Goal: Task Accomplishment & Management: Use online tool/utility

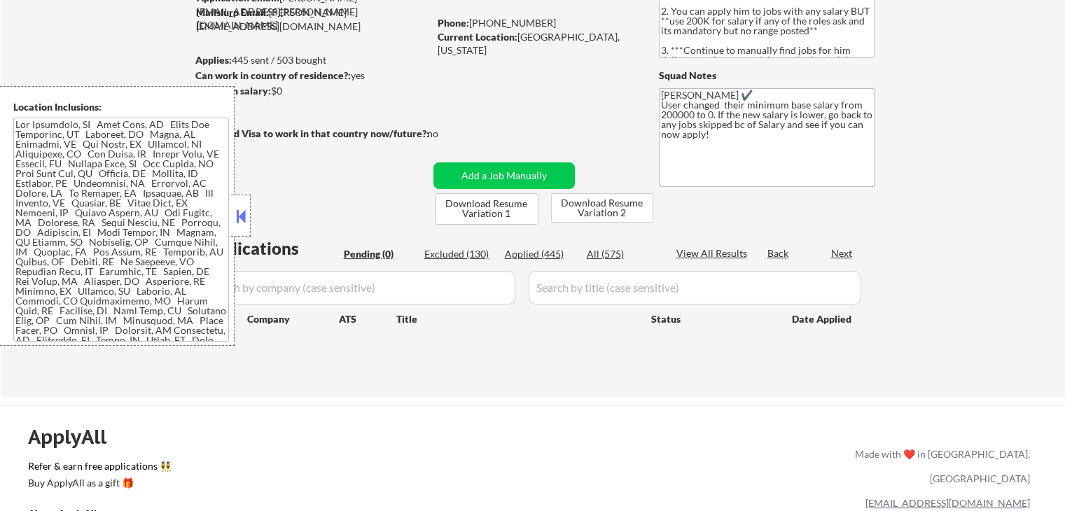
scroll to position [140, 0]
click at [239, 216] on button at bounding box center [240, 216] width 15 height 21
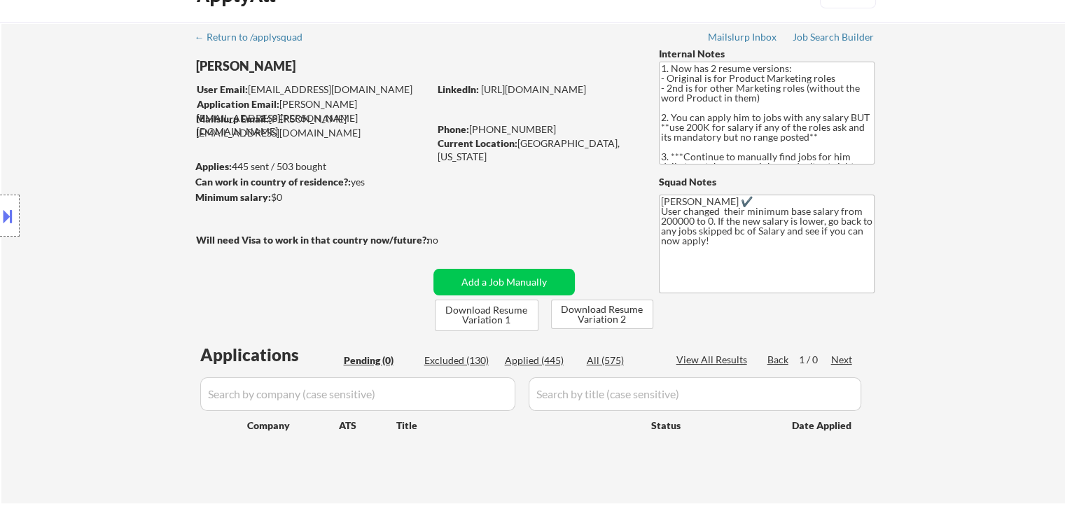
scroll to position [0, 0]
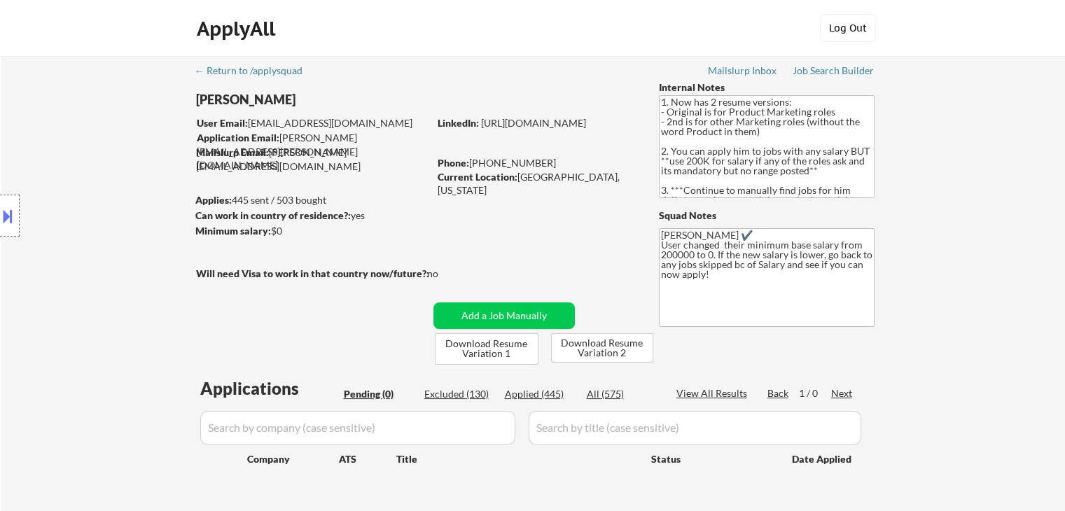
click at [840, 41] on button "Log Out" at bounding box center [848, 28] width 56 height 28
click at [848, 65] on div "← Return to /applysquad Mailslurp Inbox Job Search Builder Andrew Hawthorn User…" at bounding box center [533, 291] width 699 height 470
click at [847, 66] on div "Job Search Builder" at bounding box center [834, 71] width 82 height 10
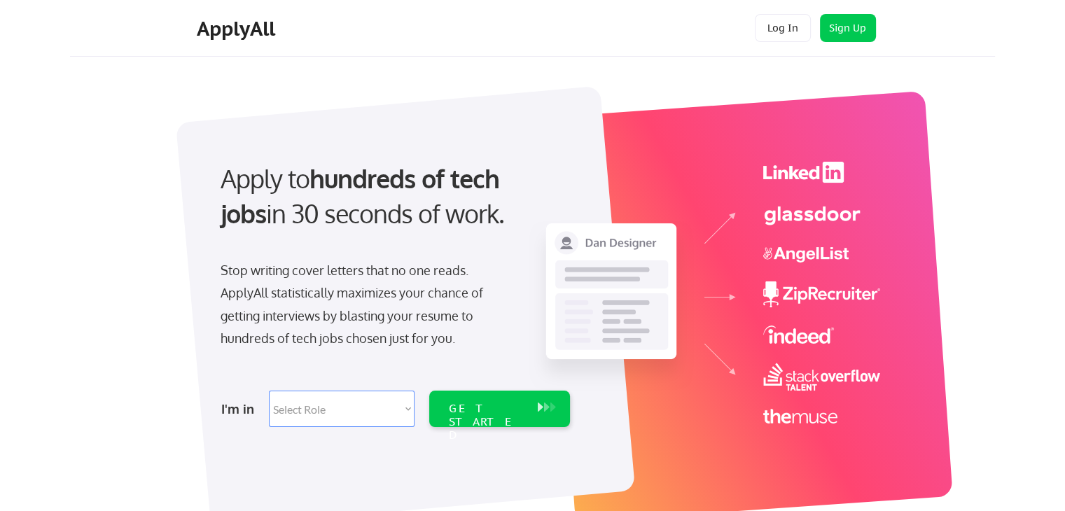
click at [770, 27] on button "Log In" at bounding box center [783, 28] width 56 height 28
click at [776, 15] on button "Log In" at bounding box center [783, 28] width 56 height 28
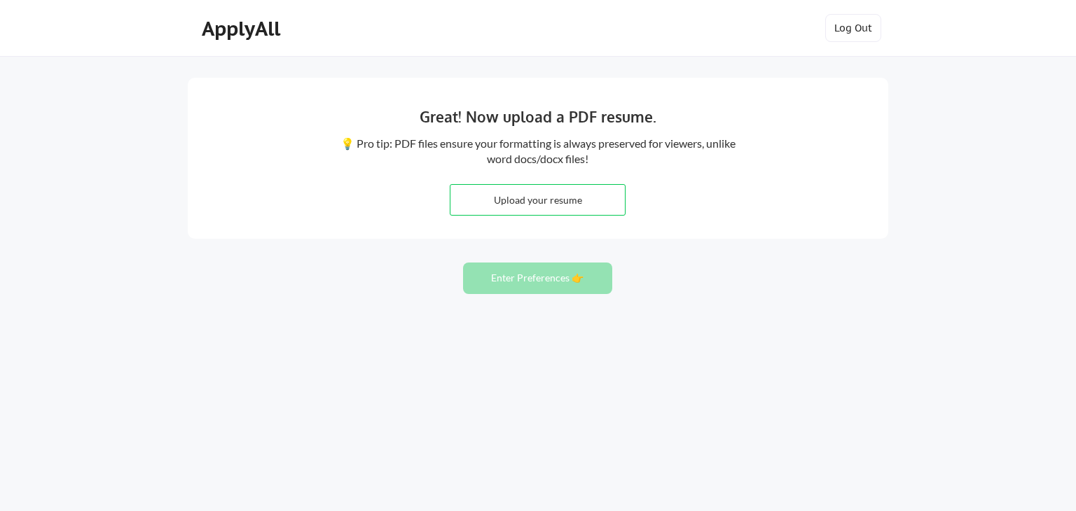
drag, startPoint x: 42, startPoint y: 136, endPoint x: 55, endPoint y: 148, distance: 17.9
click at [42, 136] on div "Great! Now upload a PDF resume. 💡 Pro tip: PDF files ensure your formatting is …" at bounding box center [538, 255] width 1076 height 511
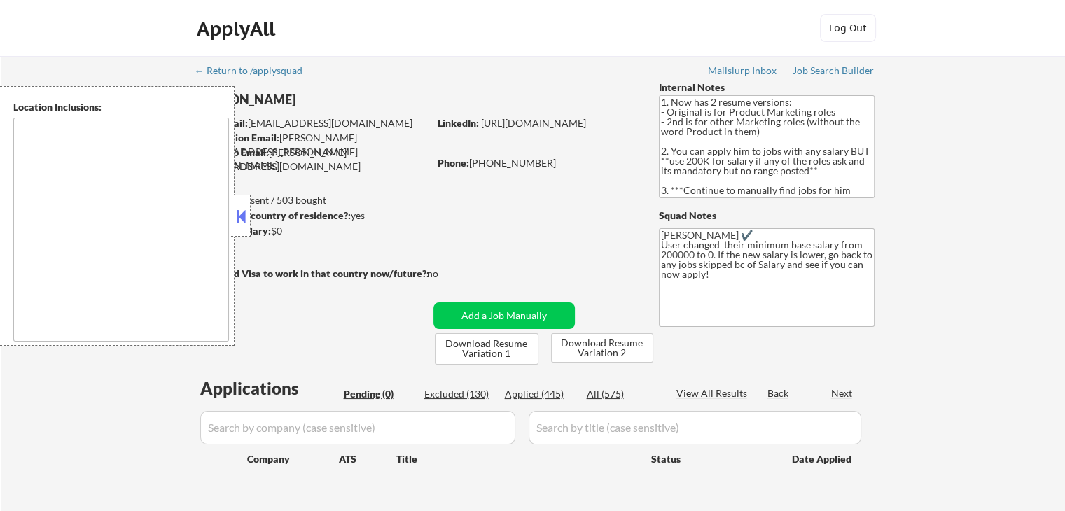
type textarea "[GEOGRAPHIC_DATA], [GEOGRAPHIC_DATA] [GEOGRAPHIC_DATA], [GEOGRAPHIC_DATA] [GEOG…"
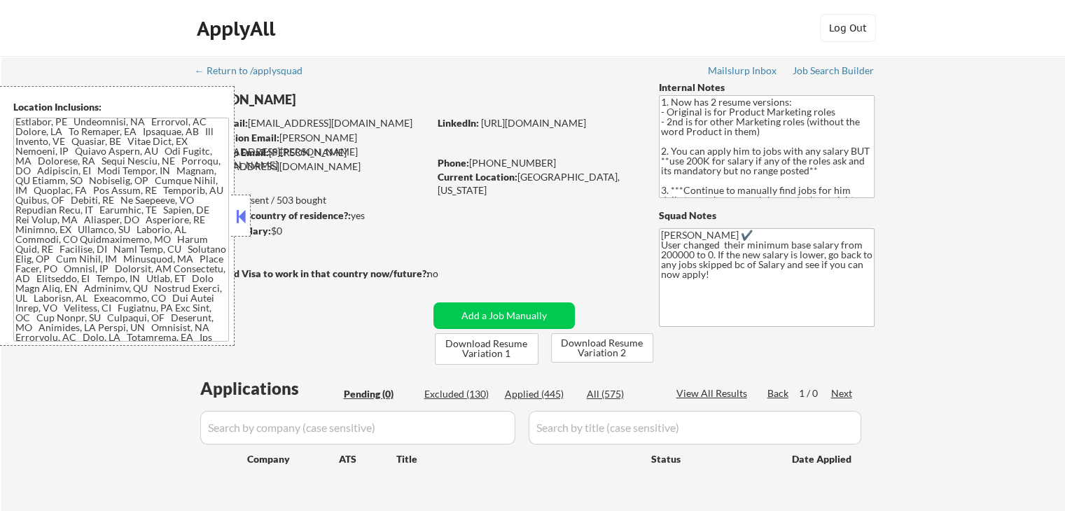
scroll to position [103, 0]
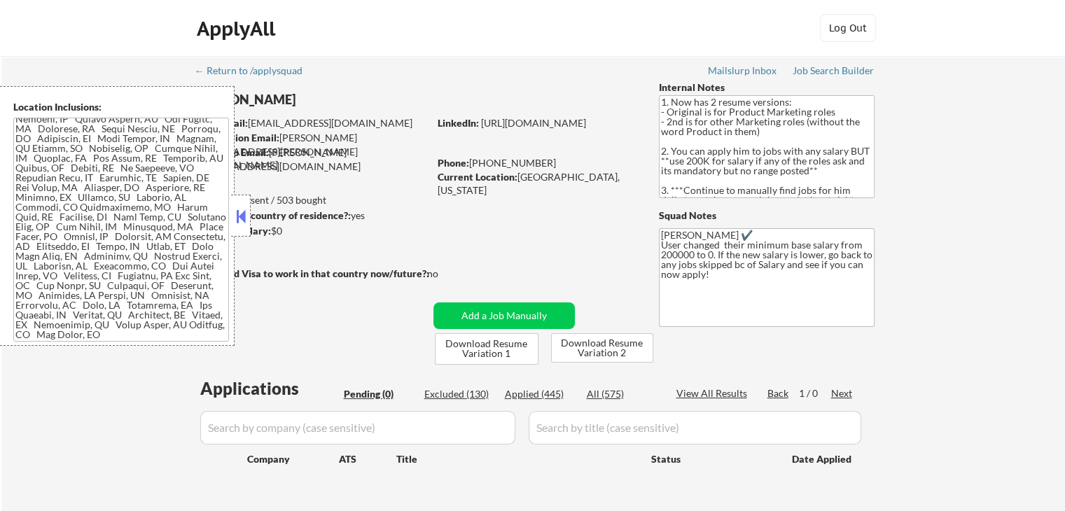
click at [241, 224] on button at bounding box center [240, 216] width 15 height 21
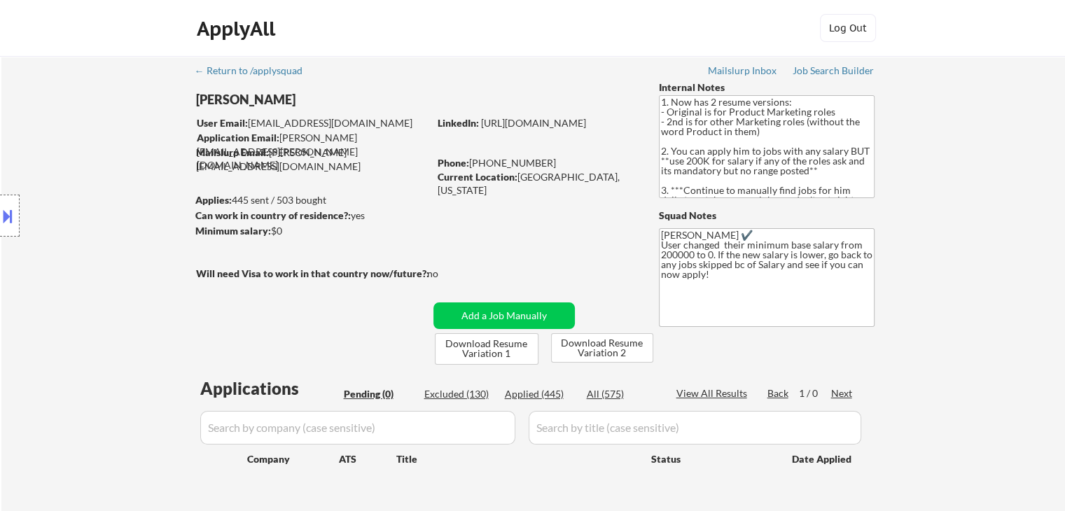
click at [108, 240] on div "Location Inclusions:" at bounding box center [125, 216] width 251 height 260
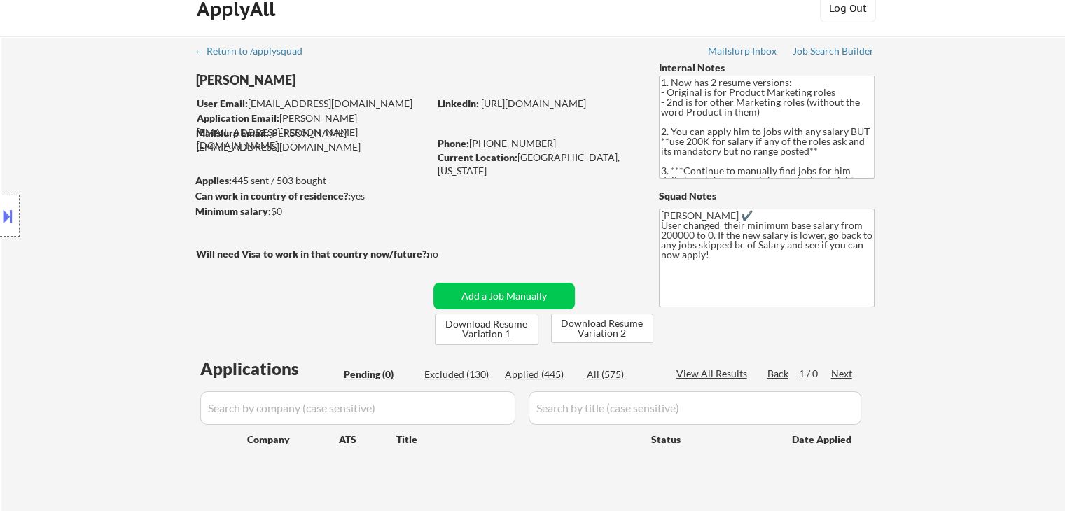
scroll to position [0, 0]
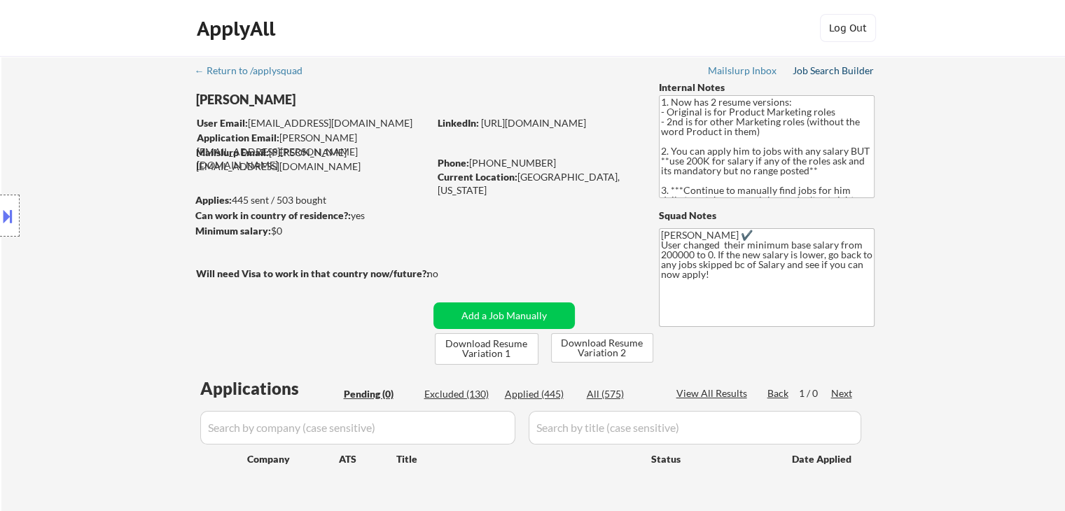
click at [814, 66] on div "Job Search Builder" at bounding box center [834, 71] width 82 height 10
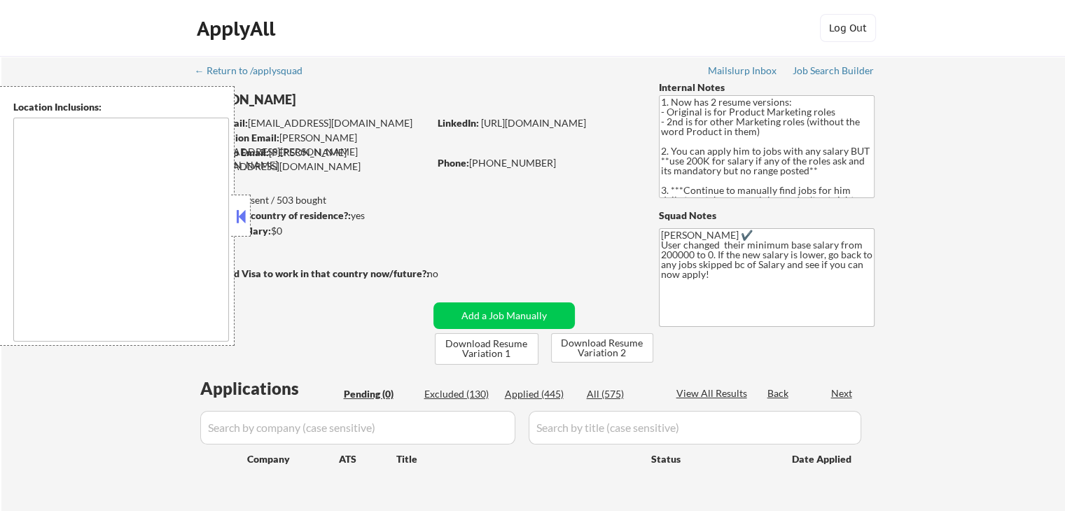
type textarea "[GEOGRAPHIC_DATA], [GEOGRAPHIC_DATA] [GEOGRAPHIC_DATA], [GEOGRAPHIC_DATA] [GEOG…"
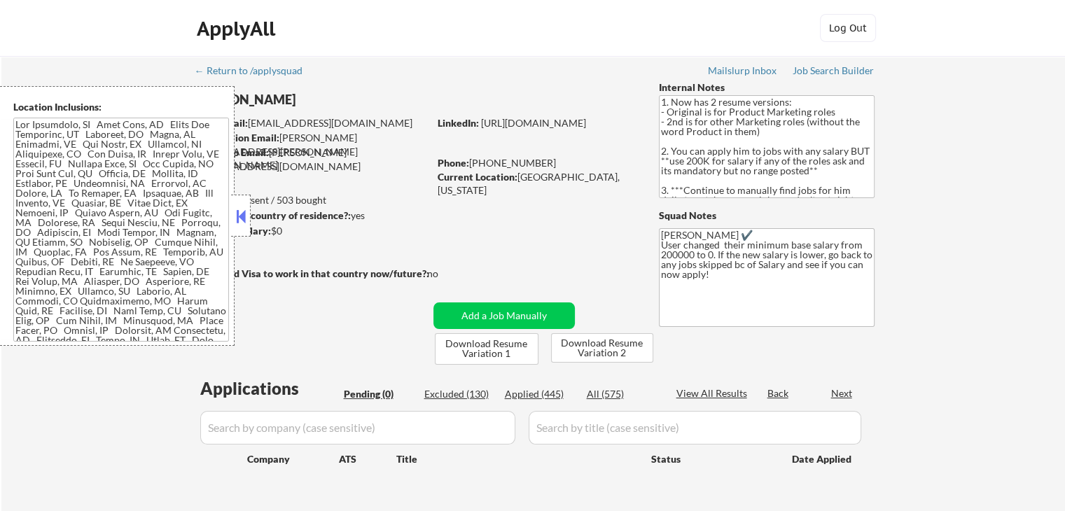
click at [244, 223] on button at bounding box center [240, 216] width 15 height 21
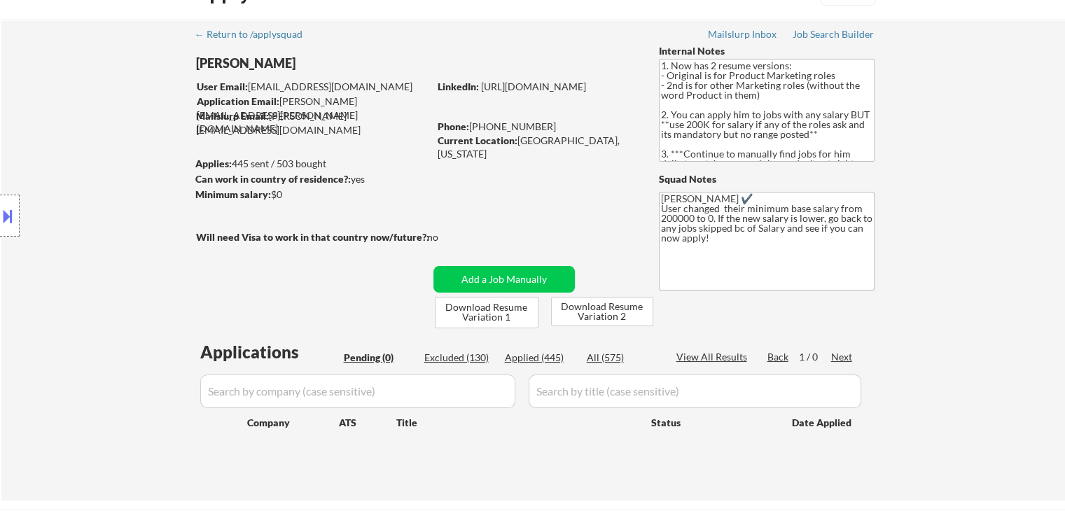
scroll to position [70, 0]
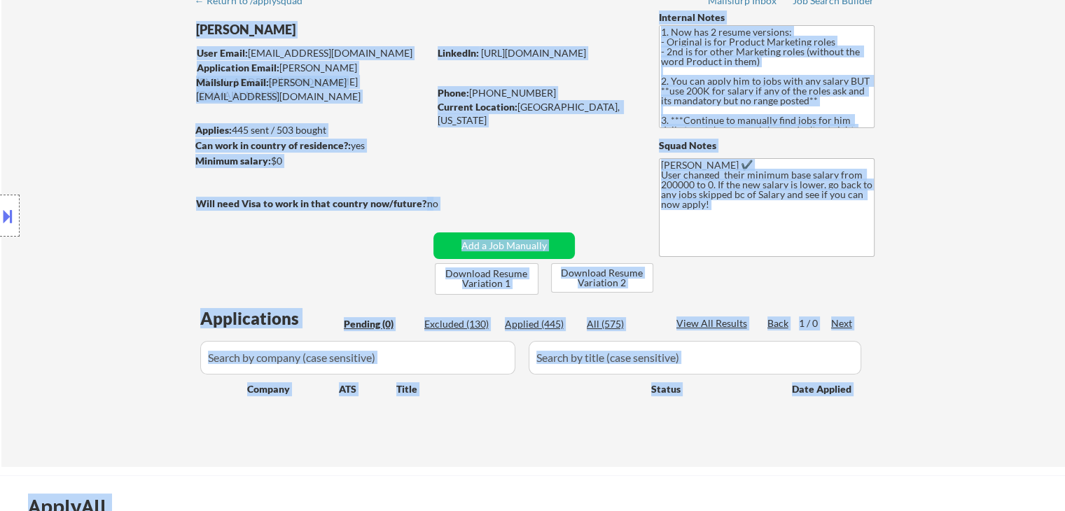
drag, startPoint x: 331, startPoint y: 167, endPoint x: 162, endPoint y: 121, distance: 175.6
click at [162, 121] on body "← Return to /applysquad Mailslurp Inbox Job Search Builder Andrew Hawthorn User…" at bounding box center [532, 185] width 1065 height 511
click at [129, 120] on div "Location Inclusions:" at bounding box center [125, 216] width 251 height 260
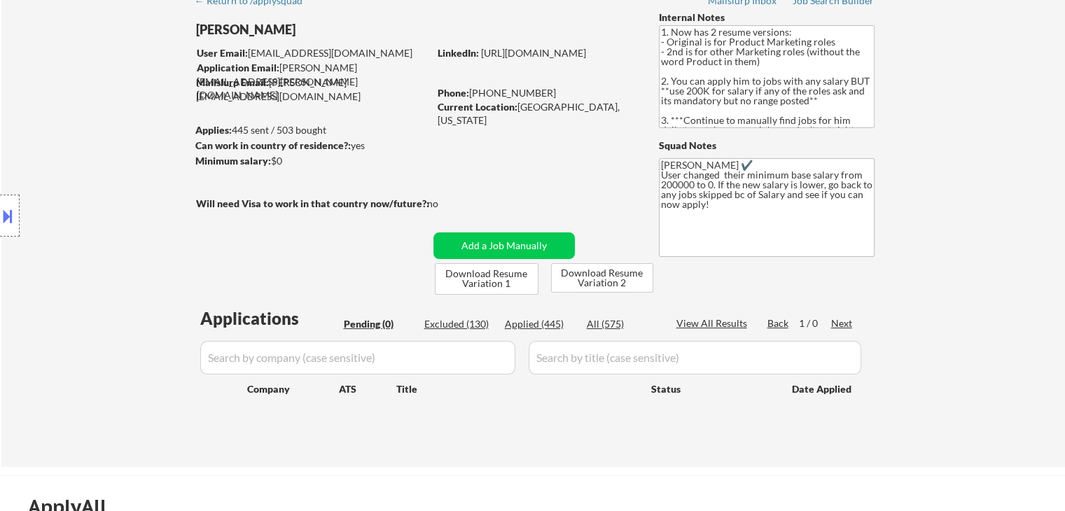
click at [129, 120] on div "Location Inclusions:" at bounding box center [125, 216] width 251 height 260
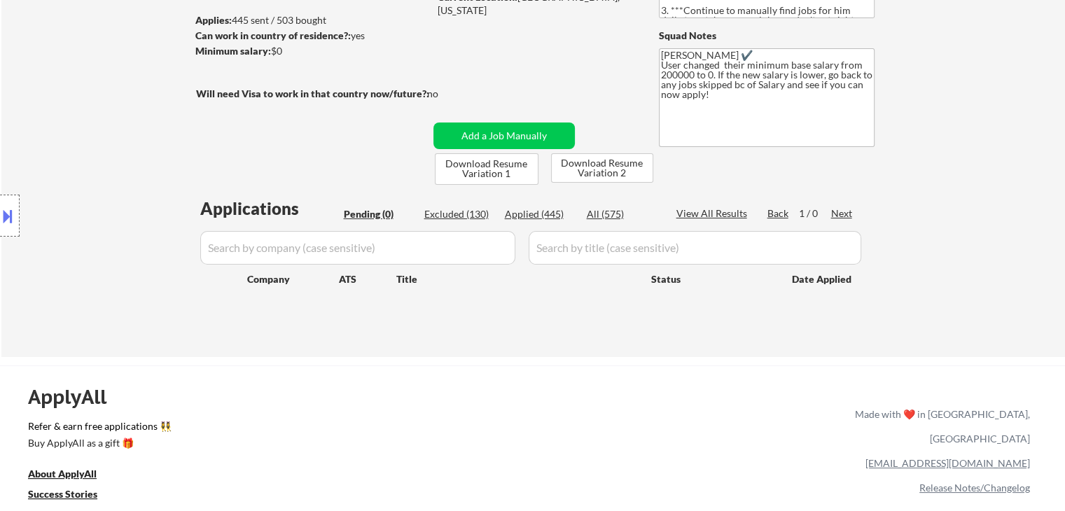
scroll to position [0, 0]
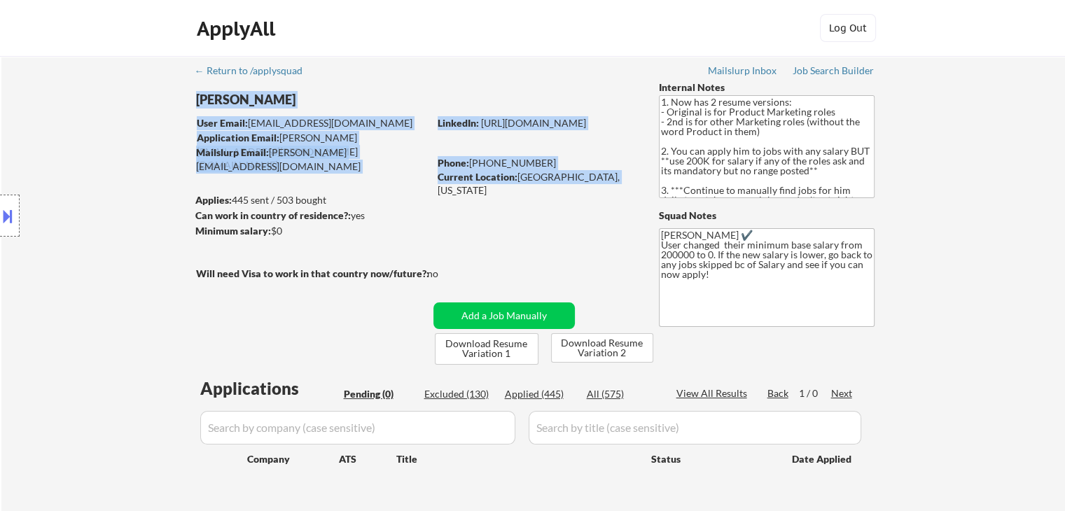
drag, startPoint x: 620, startPoint y: 174, endPoint x: 325, endPoint y: 181, distance: 294.9
click at [325, 181] on div "← Return to /applysquad Mailslurp Inbox Job Search Builder Andrew Hawthorn User…" at bounding box center [533, 291] width 699 height 470
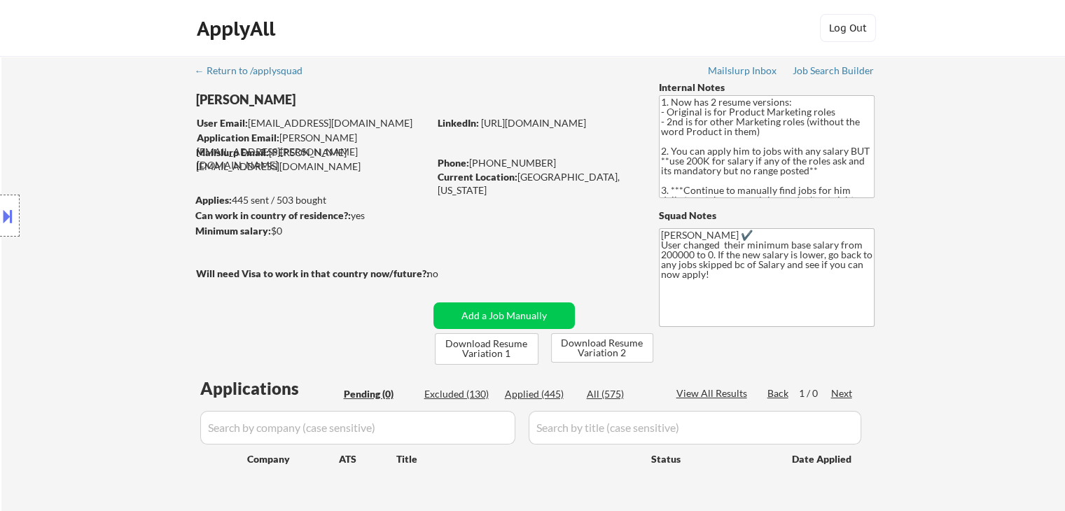
click at [454, 218] on div "← Return to /applysquad Mailslurp Inbox Job Search Builder Andrew Hawthorn User…" at bounding box center [533, 291] width 699 height 470
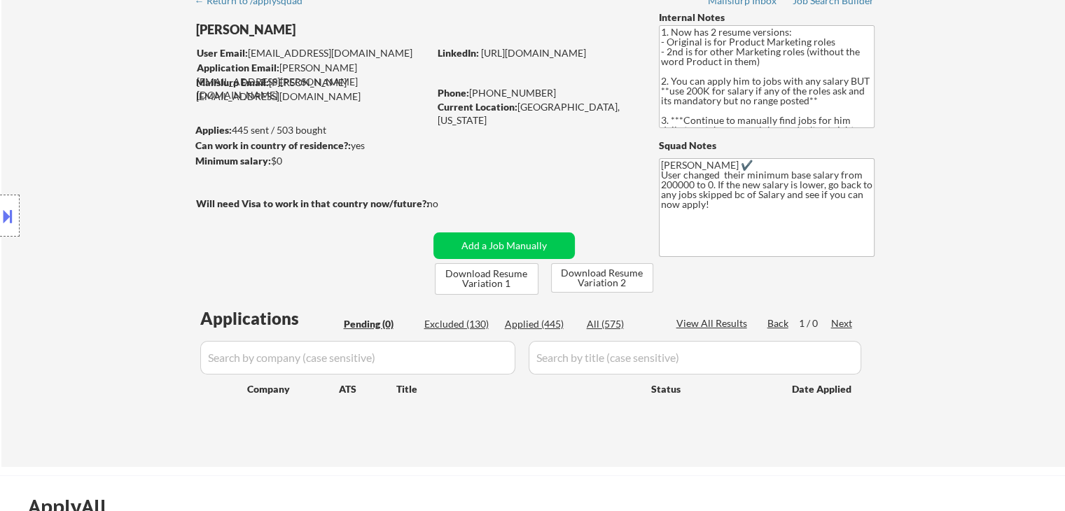
click at [124, 214] on div "Location Inclusions:" at bounding box center [125, 216] width 251 height 260
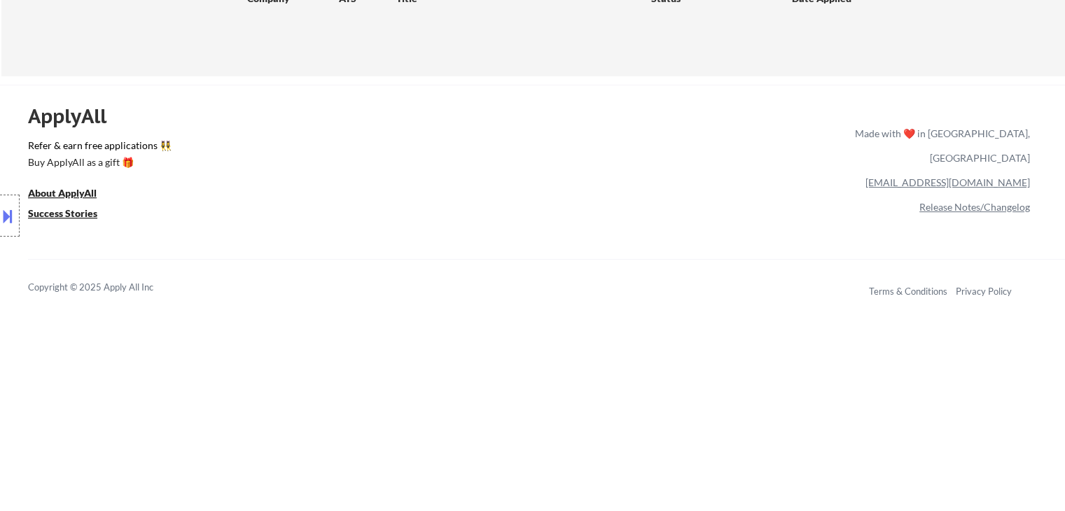
scroll to position [560, 0]
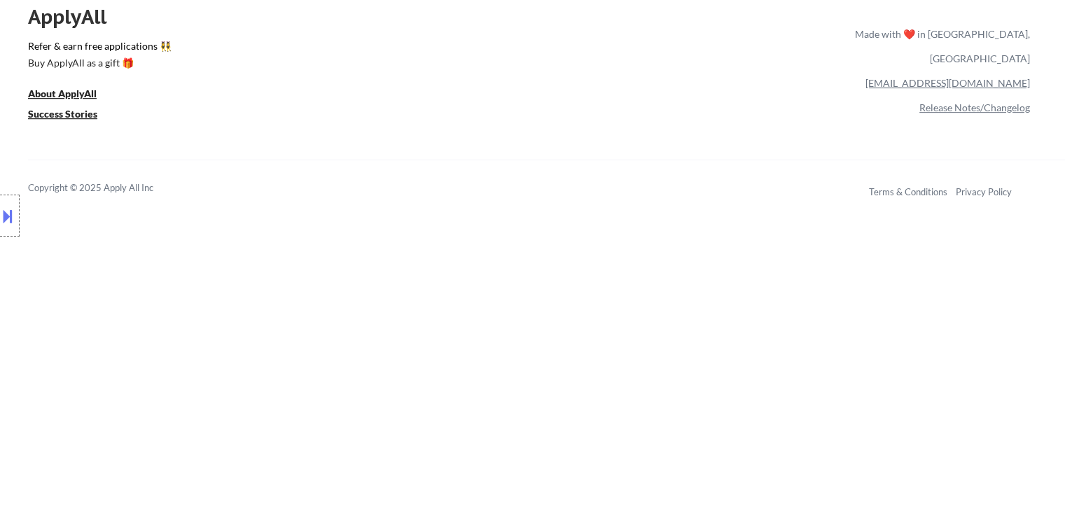
drag, startPoint x: 281, startPoint y: 234, endPoint x: 21, endPoint y: 41, distance: 324.4
click at [21, 41] on div "← Return to /applysquad Mailslurp Inbox Job Search Builder Andrew Hawthorn User…" at bounding box center [532, 67] width 1065 height 1255
drag, startPoint x: 373, startPoint y: 230, endPoint x: 303, endPoint y: 230, distance: 70.0
click at [373, 230] on div "← Return to /applysquad Mailslurp Inbox Job Search Builder Andrew Hawthorn User…" at bounding box center [532, 67] width 1065 height 1255
drag, startPoint x: 164, startPoint y: 195, endPoint x: 39, endPoint y: 174, distance: 126.3
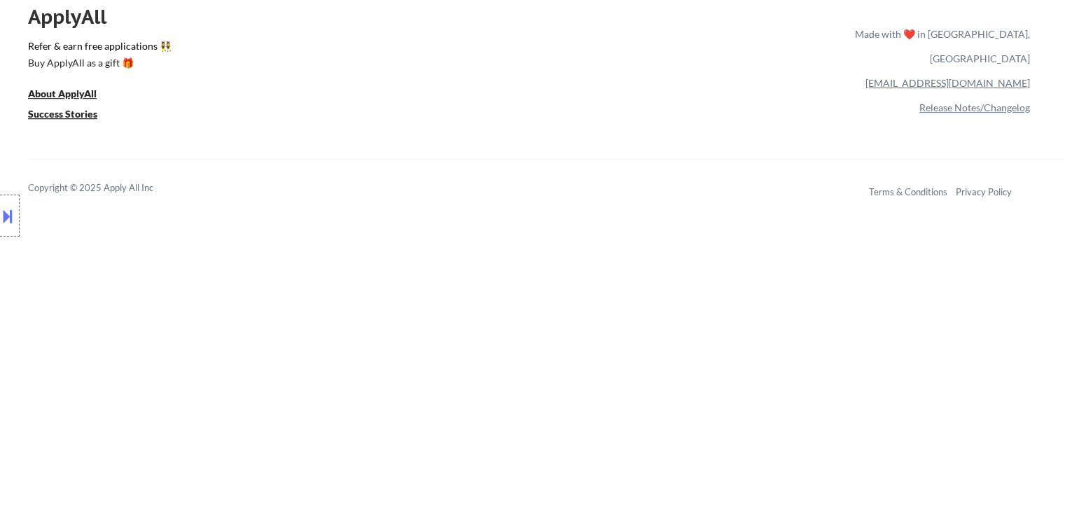
click at [39, 174] on div "Location Inclusions:" at bounding box center [125, 216] width 251 height 260
drag, startPoint x: 20, startPoint y: 186, endPoint x: 150, endPoint y: 200, distance: 131.0
click at [120, 187] on div "Location Inclusions:" at bounding box center [125, 216] width 251 height 260
drag, startPoint x: 143, startPoint y: 188, endPoint x: 155, endPoint y: 190, distance: 12.8
click at [155, 190] on div "Location Inclusions:" at bounding box center [125, 216] width 251 height 260
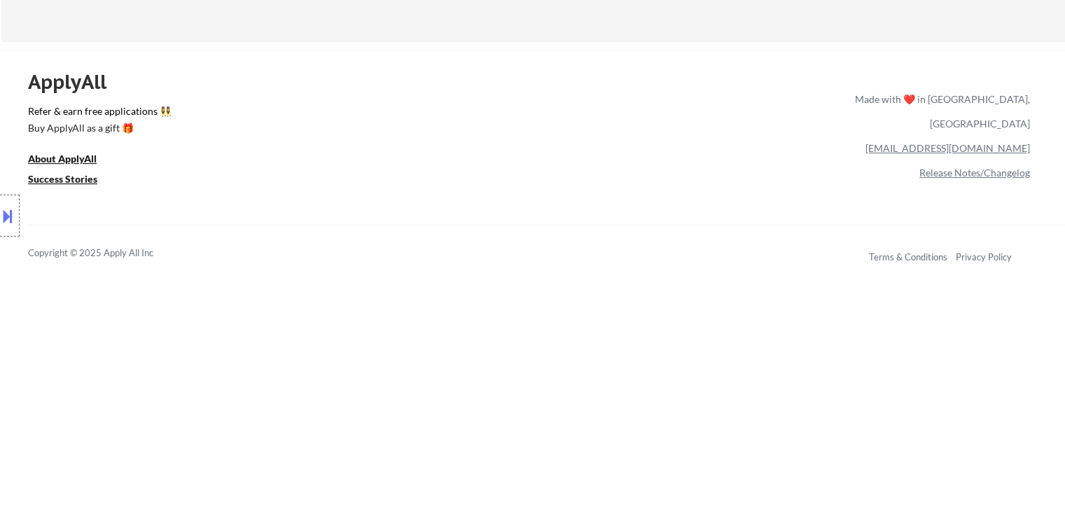
scroll to position [420, 0]
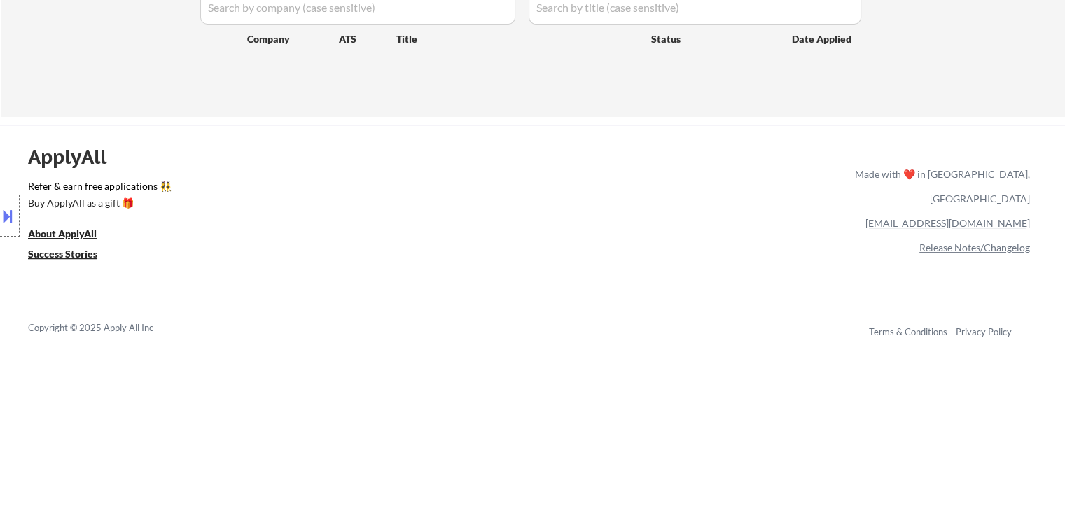
drag, startPoint x: 25, startPoint y: 209, endPoint x: 10, endPoint y: 187, distance: 26.6
click at [10, 187] on div "Location Inclusions:" at bounding box center [125, 216] width 251 height 260
drag, startPoint x: 18, startPoint y: 184, endPoint x: 109, endPoint y: 232, distance: 103.4
click at [106, 230] on div "Location Inclusions:" at bounding box center [125, 216] width 251 height 260
click at [117, 239] on div "Location Inclusions:" at bounding box center [125, 216] width 251 height 260
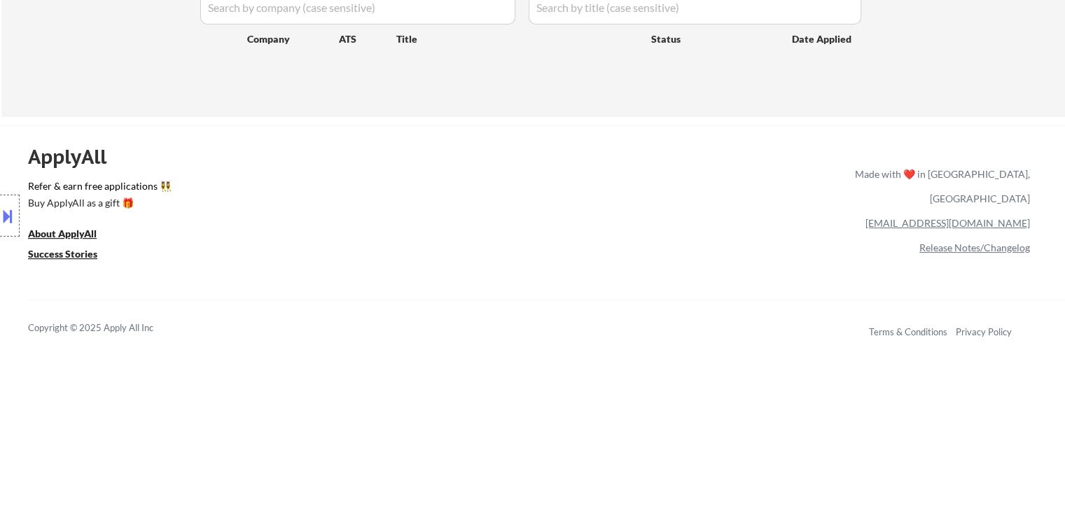
drag, startPoint x: 109, startPoint y: 244, endPoint x: 55, endPoint y: 179, distance: 85.5
click at [55, 179] on div "Location Inclusions:" at bounding box center [125, 216] width 251 height 260
drag, startPoint x: 55, startPoint y: 179, endPoint x: 176, endPoint y: 202, distance: 123.5
click at [173, 202] on div "Location Inclusions:" at bounding box center [125, 216] width 251 height 260
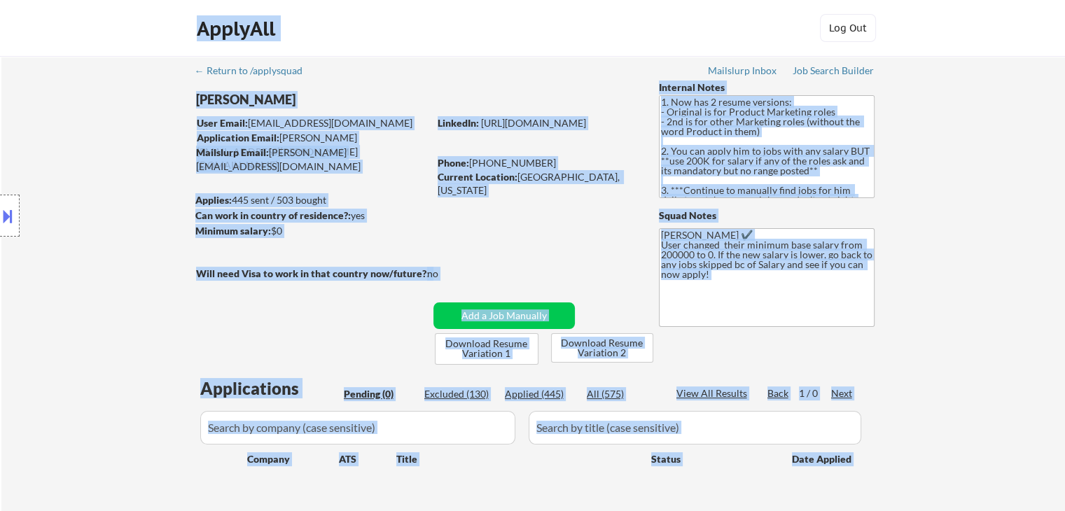
drag, startPoint x: 186, startPoint y: 172, endPoint x: 443, endPoint y: 228, distance: 263.0
click at [443, 228] on body "← Return to /applysquad Mailslurp Inbox Job Search Builder Andrew Hawthorn User…" at bounding box center [532, 255] width 1065 height 511
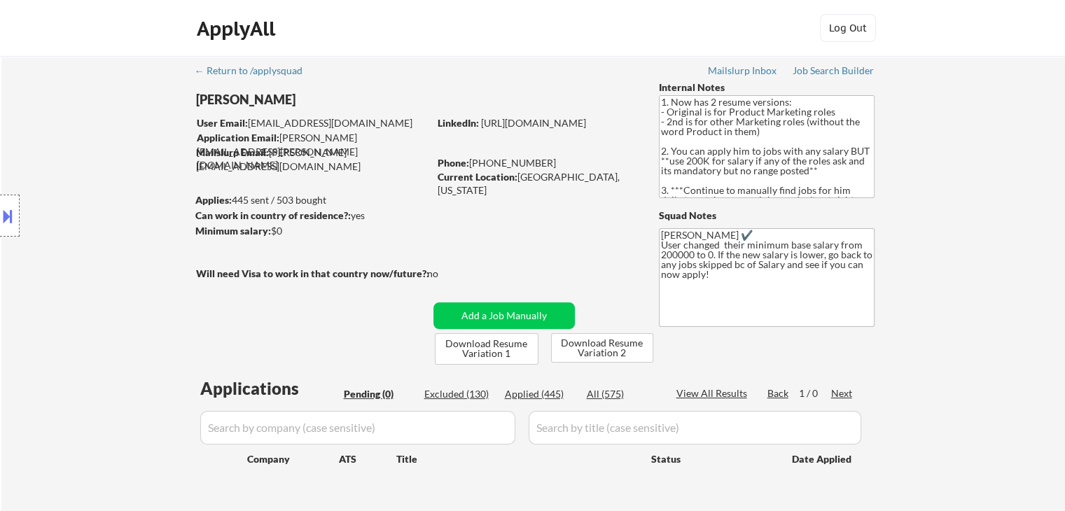
click at [478, 218] on div "← Return to /applysquad Mailslurp Inbox Job Search Builder Andrew Hawthorn User…" at bounding box center [533, 291] width 699 height 470
drag, startPoint x: 604, startPoint y: 244, endPoint x: 582, endPoint y: 230, distance: 25.8
click at [583, 230] on div "← Return to /applysquad Mailslurp Inbox Job Search Builder Andrew Hawthorn User…" at bounding box center [533, 291] width 699 height 470
click at [565, 239] on div "← Return to /applysquad Mailslurp Inbox Job Search Builder Andrew Hawthorn User…" at bounding box center [533, 291] width 699 height 470
click at [731, 357] on div "← Return to /applysquad Mailslurp Inbox Job Search Builder Andrew Hawthorn User…" at bounding box center [533, 291] width 699 height 470
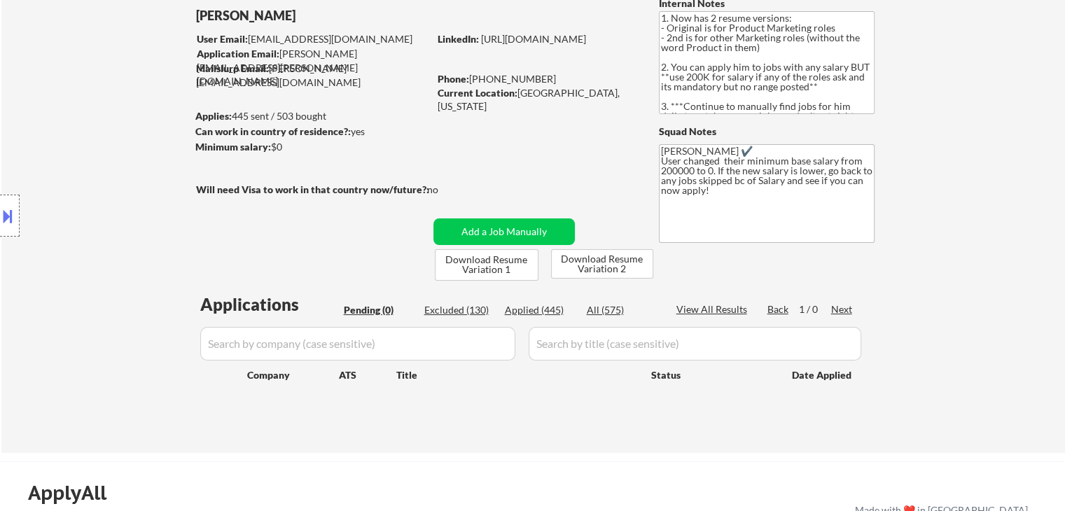
scroll to position [210, 0]
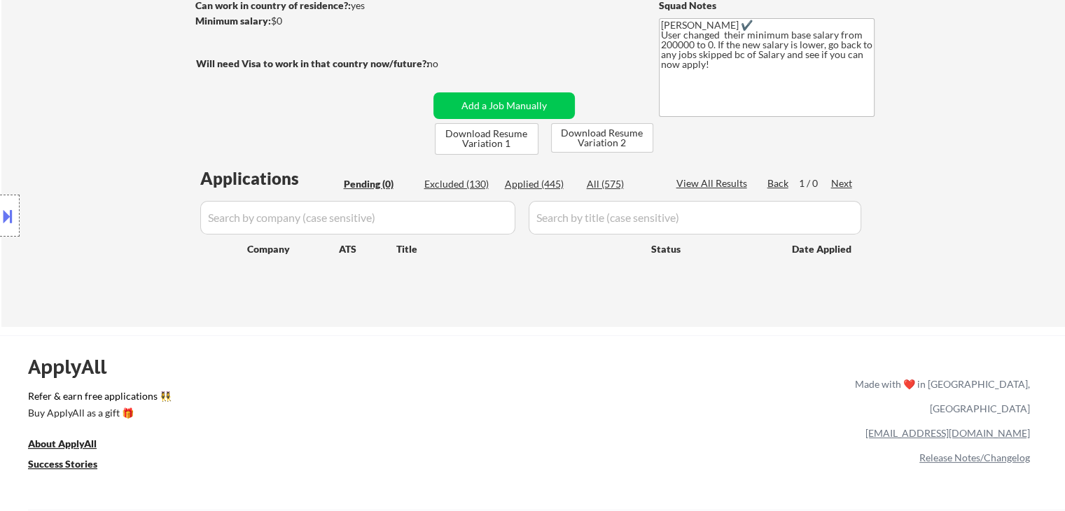
drag, startPoint x: 375, startPoint y: 408, endPoint x: 359, endPoint y: 382, distance: 30.3
click at [375, 401] on div "ApplyAll Refer & earn free applications 👯‍♀️ Buy ApplyAll as a gift 🎁 About App…" at bounding box center [532, 456] width 1065 height 222
click at [102, 120] on div "Location Inclusions:" at bounding box center [125, 216] width 251 height 260
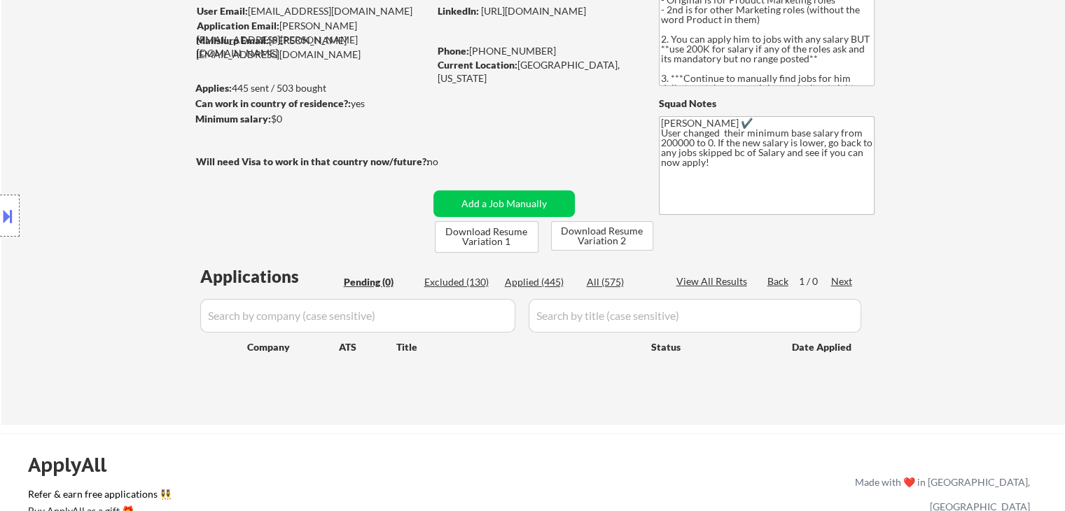
scroll to position [0, 0]
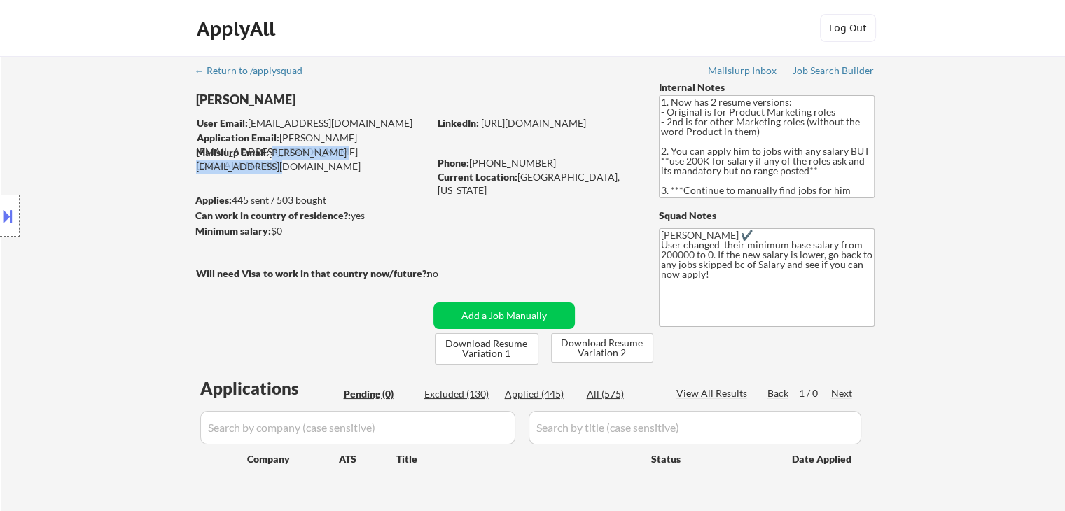
drag, startPoint x: 272, startPoint y: 150, endPoint x: 413, endPoint y: 147, distance: 141.5
click at [413, 147] on div "Mailslurp Email: andrew.hawthorn@mailflux.com" at bounding box center [312, 159] width 232 height 27
drag, startPoint x: 403, startPoint y: 176, endPoint x: 473, endPoint y: 167, distance: 70.0
click at [403, 174] on div "← Return to /applysquad Mailslurp Inbox Job Search Builder Andrew Hawthorn User…" at bounding box center [533, 291] width 699 height 470
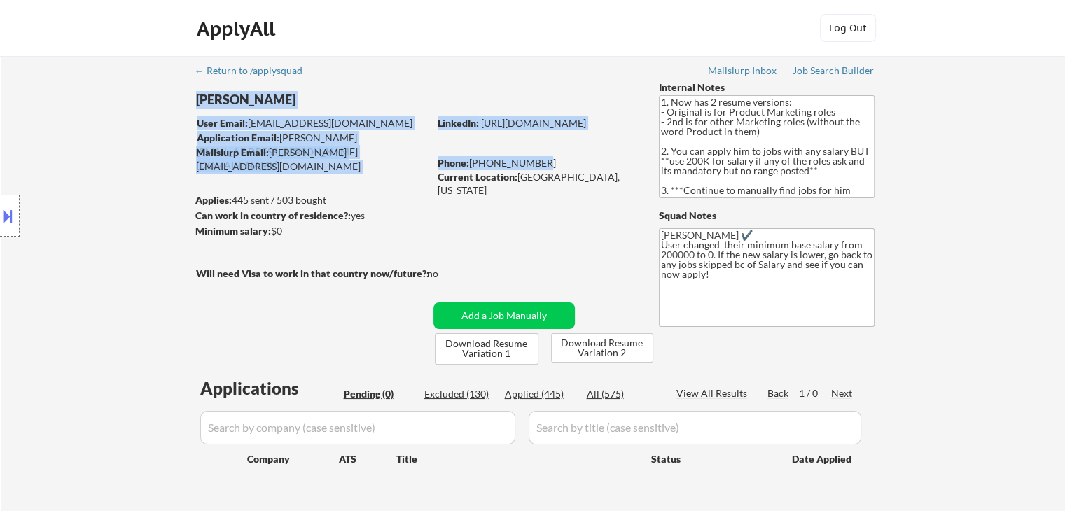
drag, startPoint x: 557, startPoint y: 163, endPoint x: 347, endPoint y: 166, distance: 210.1
click at [347, 166] on div "← Return to /applysquad Mailslurp Inbox Job Search Builder Andrew Hawthorn User…" at bounding box center [533, 291] width 699 height 470
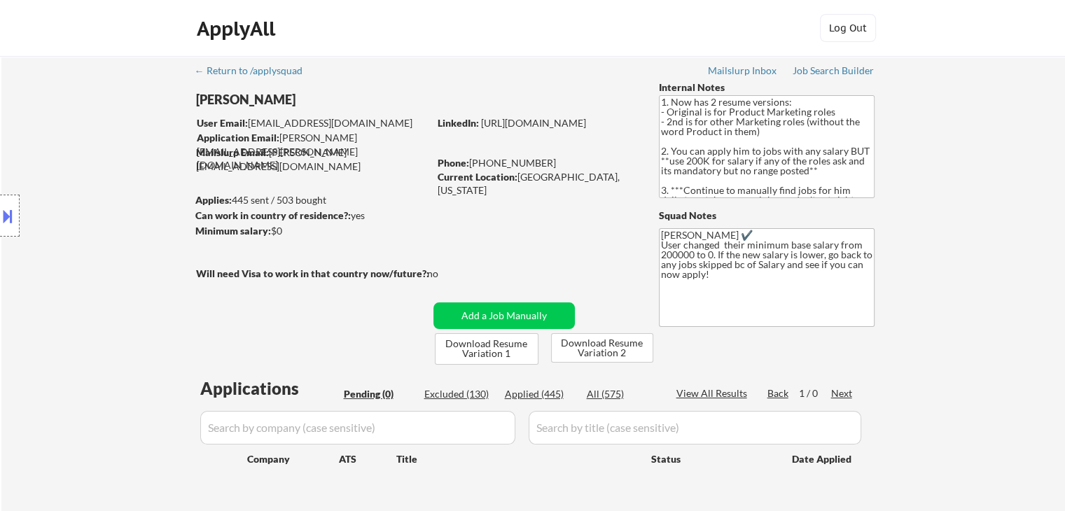
click at [330, 177] on div "← Return to /applysquad Mailslurp Inbox Job Search Builder Andrew Hawthorn User…" at bounding box center [533, 291] width 699 height 470
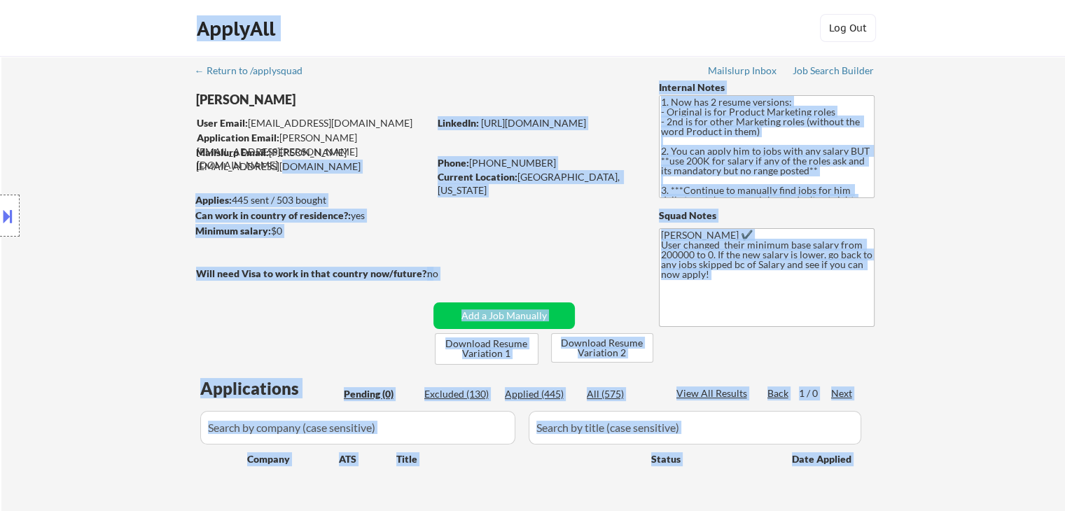
drag, startPoint x: 418, startPoint y: 148, endPoint x: 197, endPoint y: 107, distance: 225.1
click at [206, 107] on body "← Return to /applysquad Mailslurp Inbox Job Search Builder Andrew Hawthorn User…" at bounding box center [532, 255] width 1065 height 511
click at [127, 118] on div "Location Inclusions:" at bounding box center [125, 216] width 251 height 260
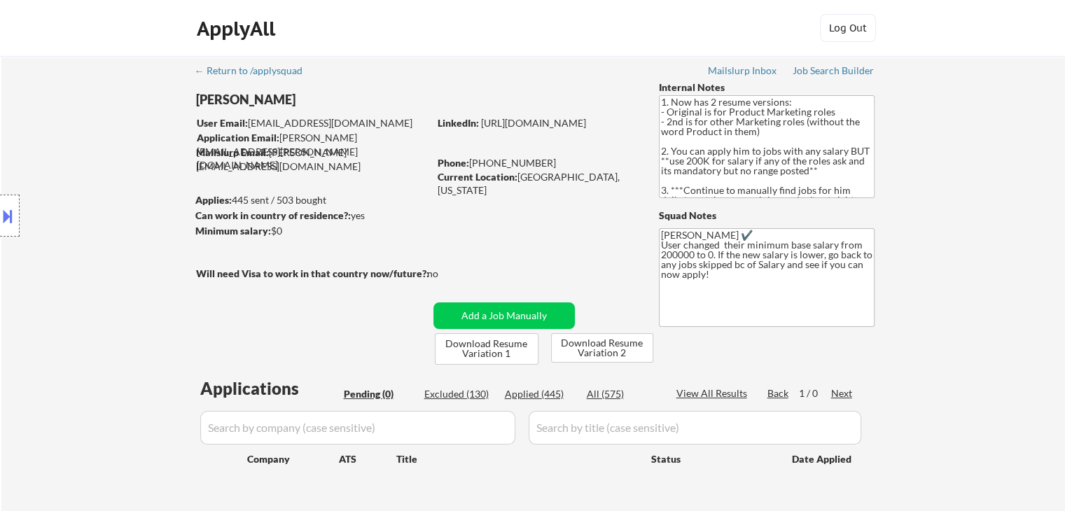
click at [149, 199] on div "Location Inclusions:" at bounding box center [125, 216] width 251 height 260
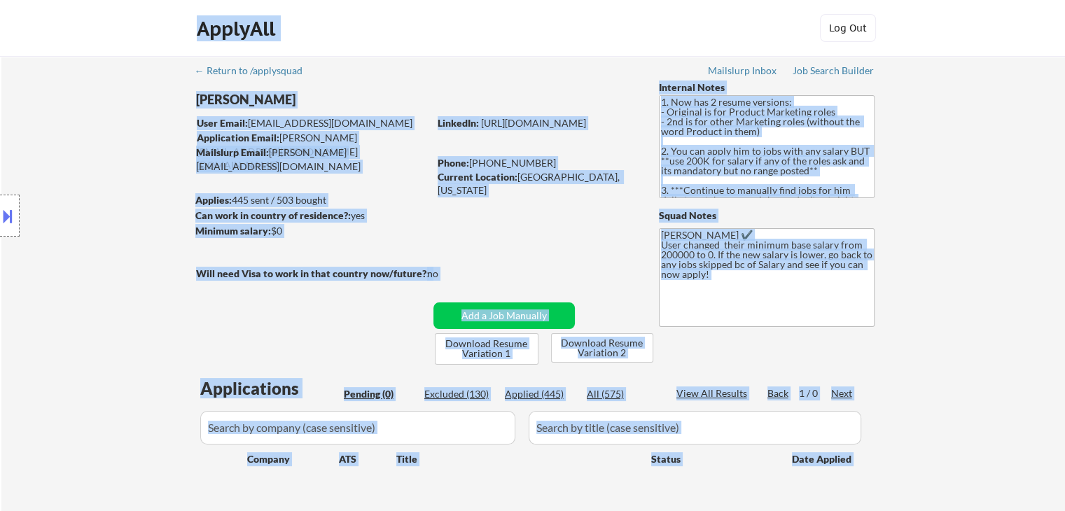
drag, startPoint x: 187, startPoint y: 190, endPoint x: 471, endPoint y: 211, distance: 284.3
click at [471, 211] on body "← Return to /applysquad Mailslurp Inbox Job Search Builder Andrew Hawthorn User…" at bounding box center [532, 255] width 1065 height 511
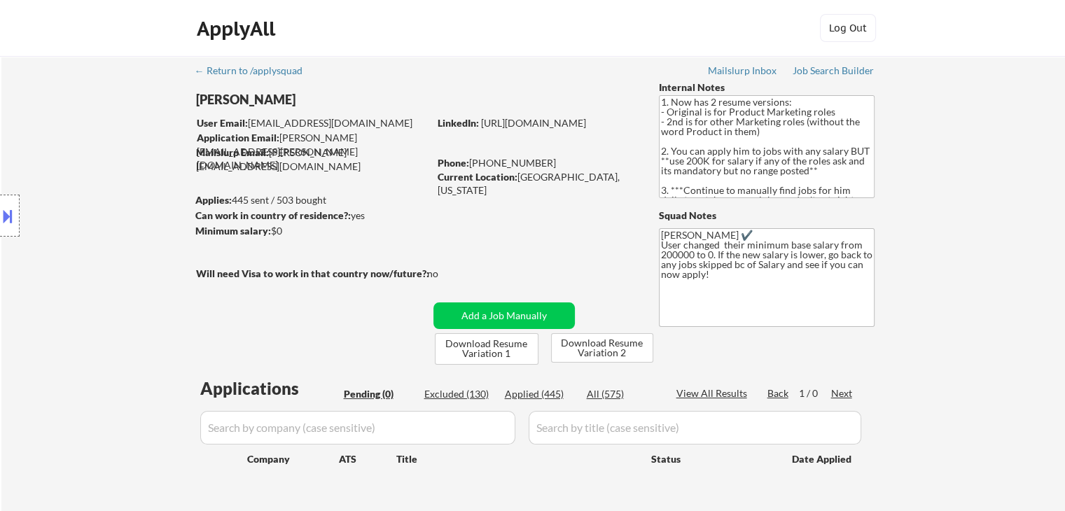
click at [426, 218] on div "← Return to /applysquad Mailslurp Inbox Job Search Builder Andrew Hawthorn User…" at bounding box center [533, 291] width 699 height 470
drag, startPoint x: 413, startPoint y: 223, endPoint x: 85, endPoint y: 206, distance: 328.1
click at [85, 206] on body "← Return to /applysquad Mailslurp Inbox Job Search Builder Andrew Hawthorn User…" at bounding box center [532, 255] width 1065 height 511
click at [129, 207] on div "Location Inclusions:" at bounding box center [125, 216] width 251 height 260
click at [966, 188] on div "← Return to /applysquad Mailslurp Inbox Job Search Builder Andrew Hawthorn User…" at bounding box center [533, 296] width 1064 height 481
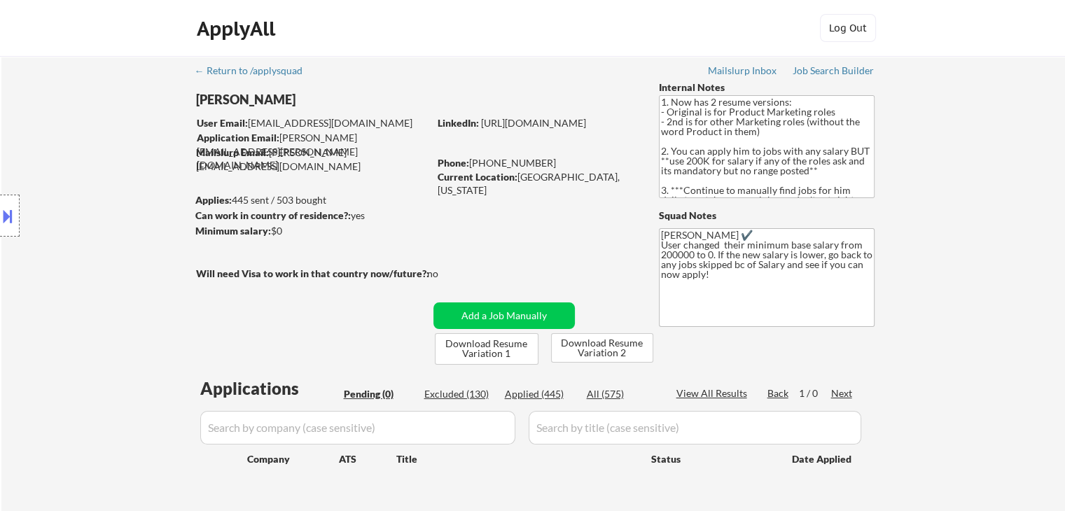
click at [154, 263] on div "Location Inclusions:" at bounding box center [125, 216] width 251 height 260
click at [283, 236] on div "← Return to /applysquad Mailslurp Inbox Job Search Builder Andrew Hawthorn User…" at bounding box center [533, 291] width 699 height 470
click at [281, 236] on div "Minimum salary: $0" at bounding box center [311, 231] width 233 height 14
click at [468, 272] on div "← Return to /applysquad Mailslurp Inbox Job Search Builder Andrew Hawthorn User…" at bounding box center [533, 291] width 699 height 470
click at [487, 264] on div "← Return to /applysquad Mailslurp Inbox Job Search Builder Andrew Hawthorn User…" at bounding box center [533, 291] width 699 height 470
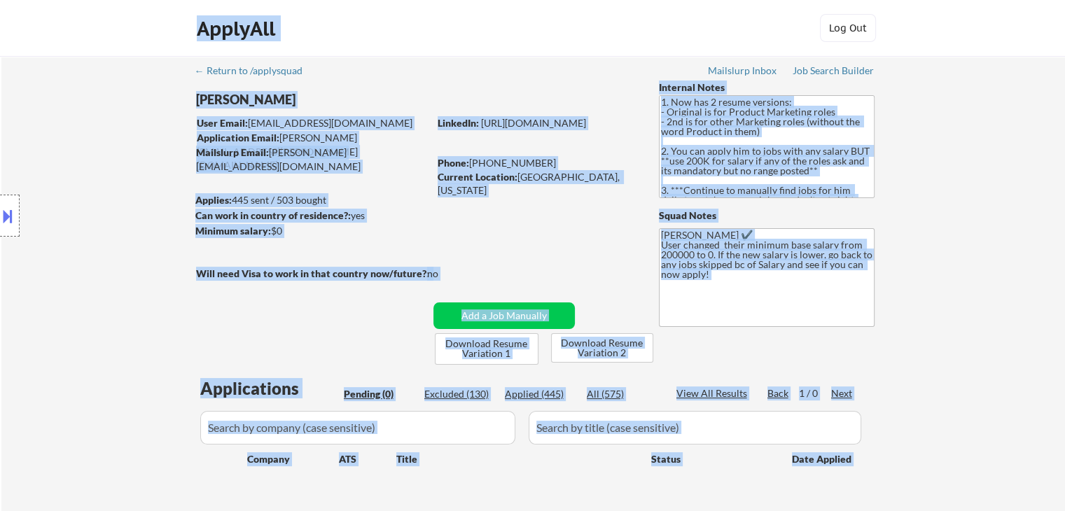
drag, startPoint x: 442, startPoint y: 234, endPoint x: 236, endPoint y: 230, distance: 205.9
click at [236, 230] on body "← Return to /applysquad Mailslurp Inbox Job Search Builder Andrew Hawthorn User…" at bounding box center [532, 255] width 1065 height 511
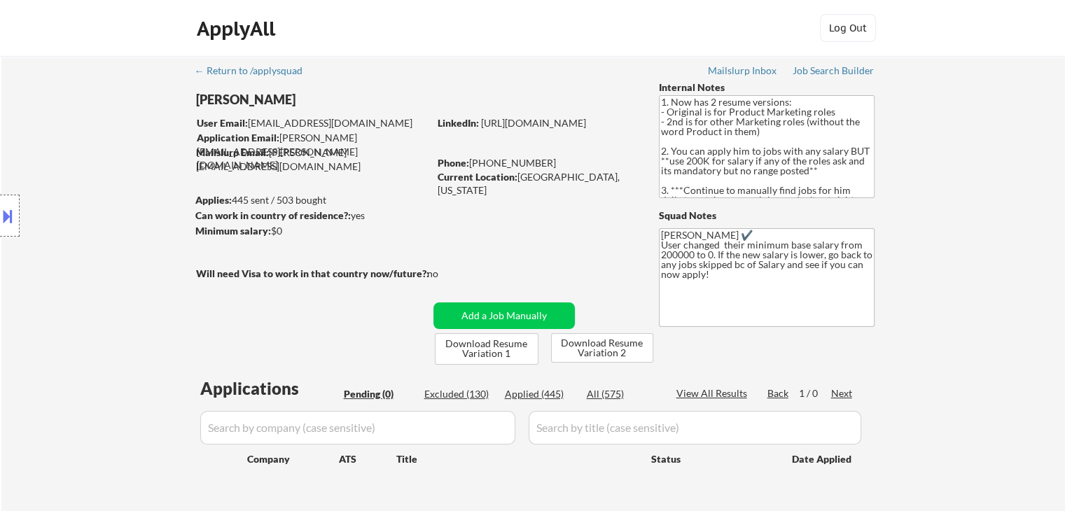
click at [431, 230] on div "← Return to /applysquad Mailslurp Inbox Job Search Builder Andrew Hawthorn User…" at bounding box center [533, 291] width 699 height 470
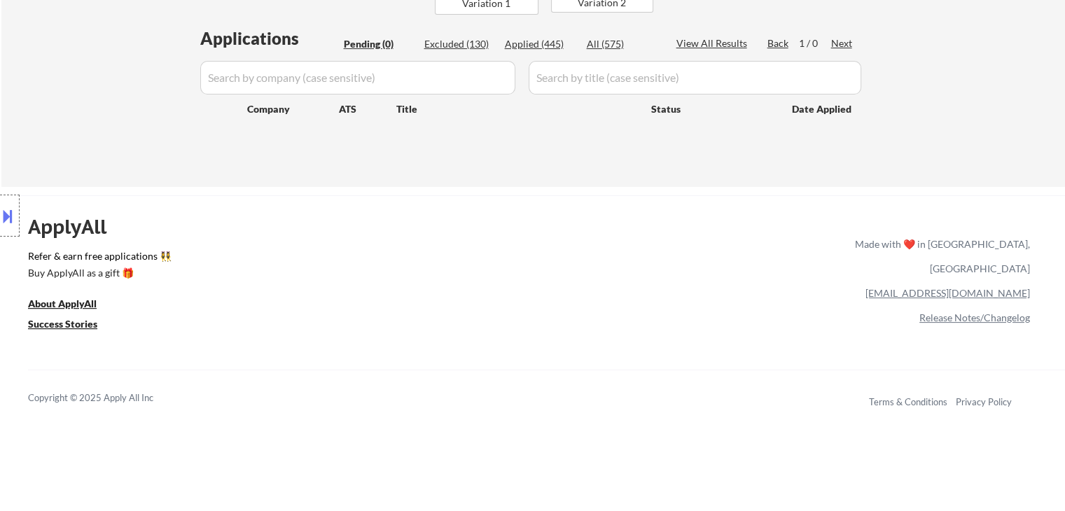
click at [235, 237] on div "Location Inclusions:" at bounding box center [125, 216] width 251 height 260
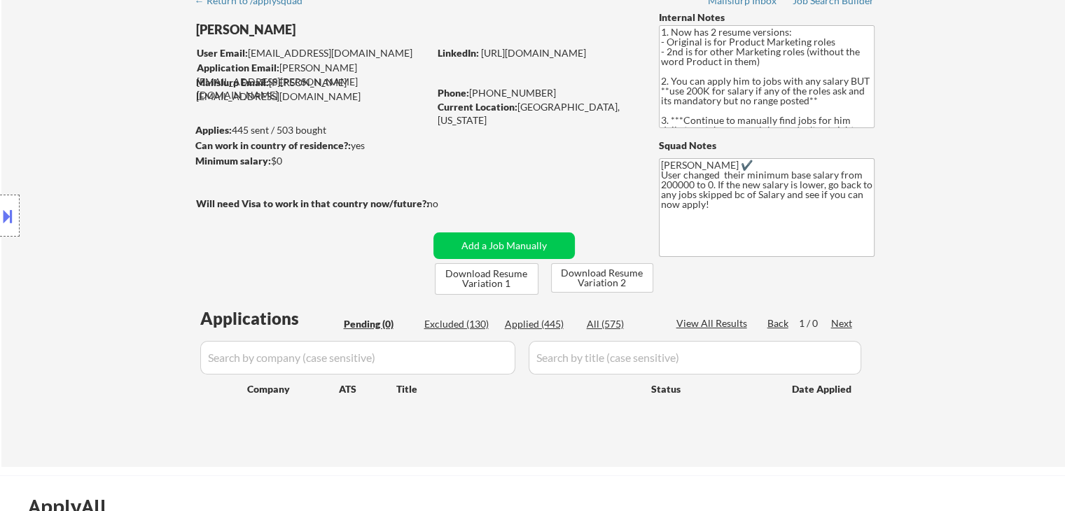
click at [232, 233] on div "Location Inclusions:" at bounding box center [125, 216] width 251 height 260
click at [102, 291] on div "Location Inclusions:" at bounding box center [125, 216] width 251 height 260
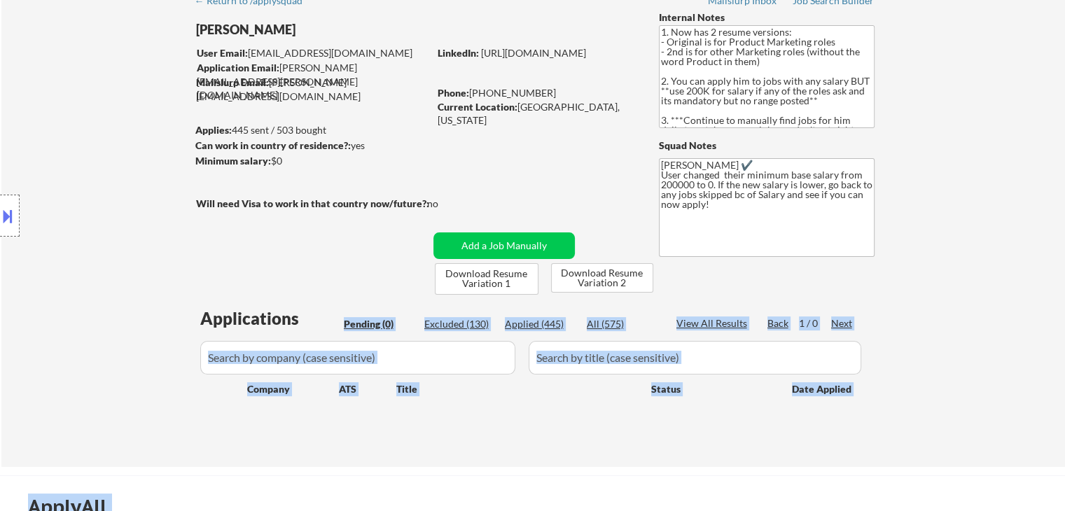
drag, startPoint x: 186, startPoint y: 314, endPoint x: 290, endPoint y: 303, distance: 104.9
click at [336, 321] on body "← Return to /applysquad Mailslurp Inbox Job Search Builder Andrew Hawthorn User…" at bounding box center [532, 185] width 1065 height 511
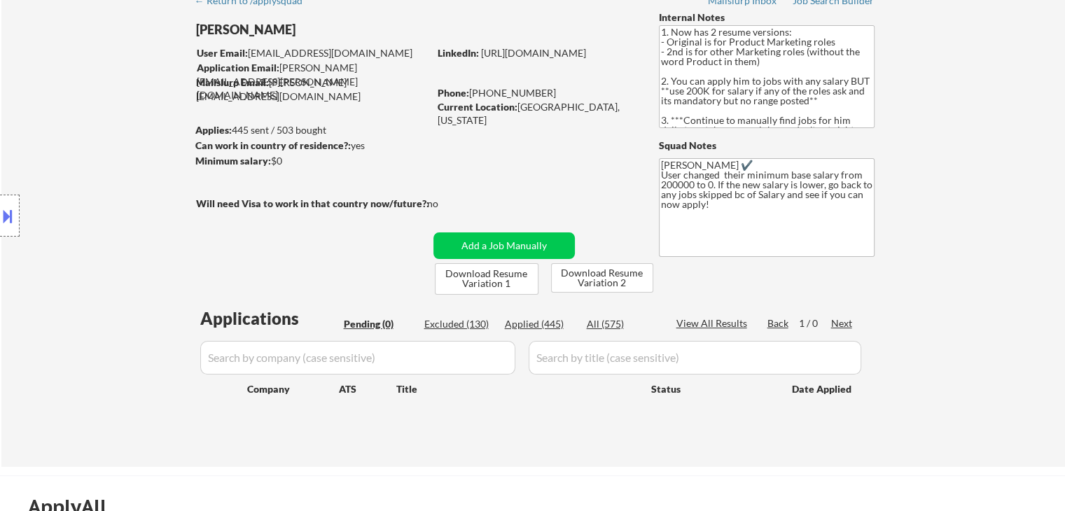
click at [286, 285] on div "← Return to /applysquad Mailslurp Inbox Job Search Builder Andrew Hawthorn User…" at bounding box center [533, 221] width 699 height 470
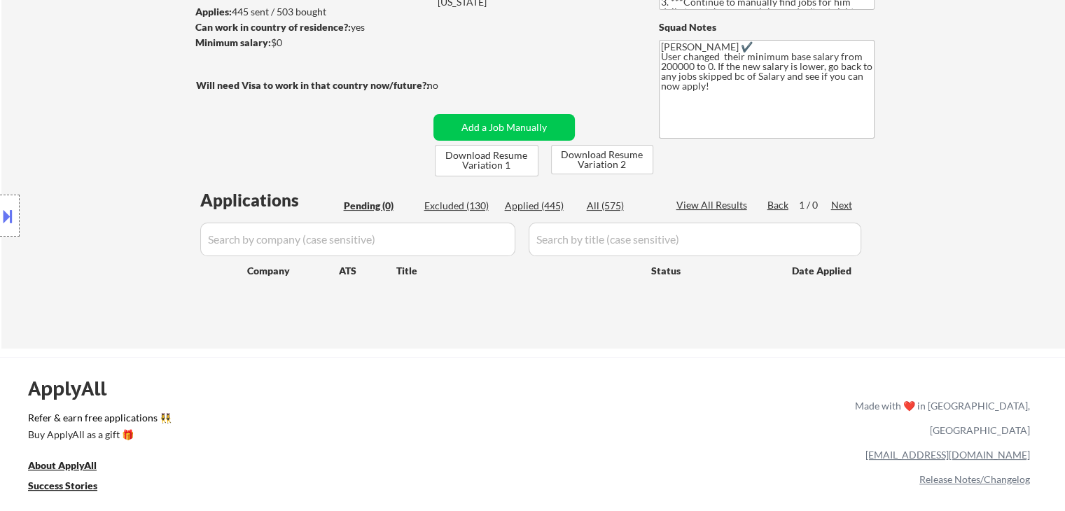
scroll to position [210, 0]
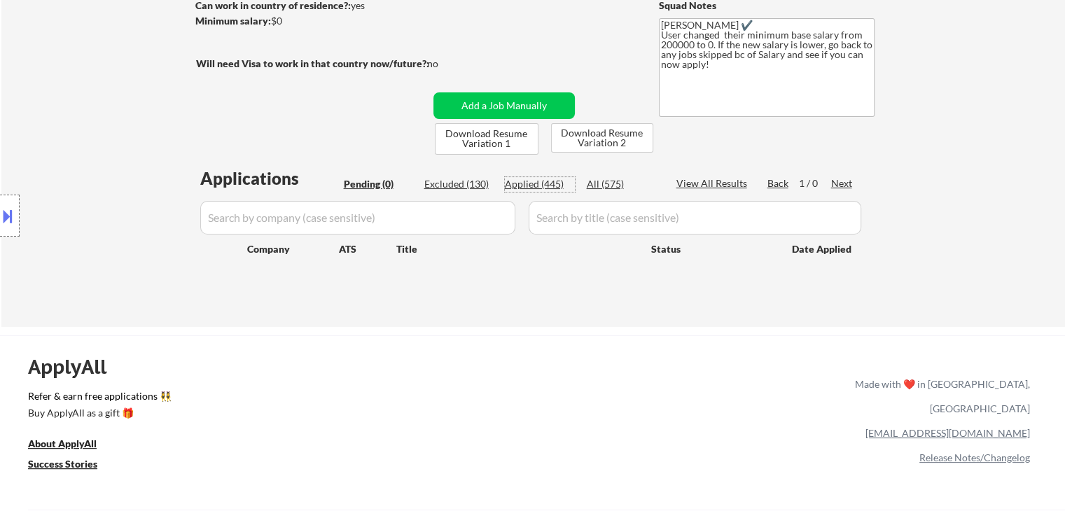
click at [526, 184] on div "Applied (445)" at bounding box center [540, 184] width 70 height 14
select select ""applied""
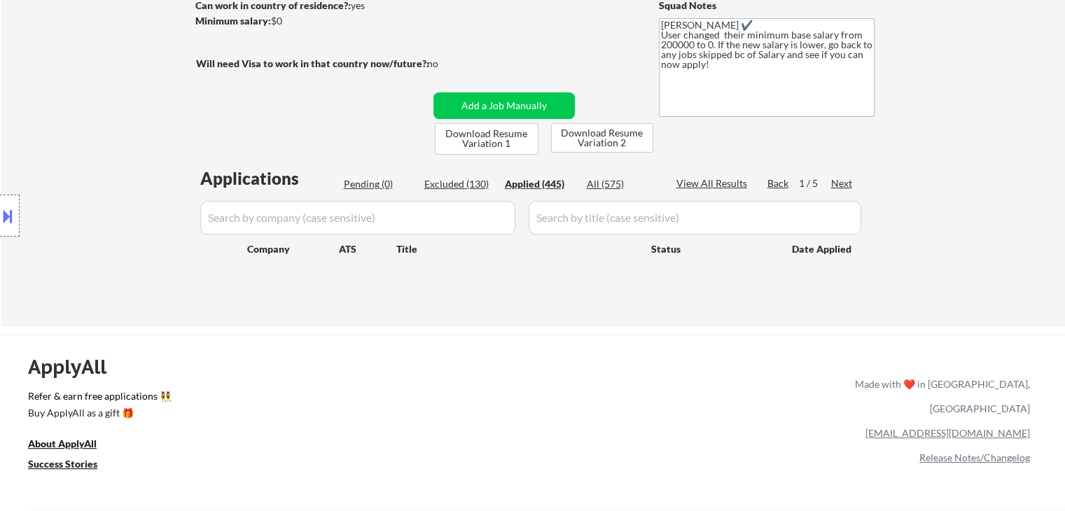
select select ""applied""
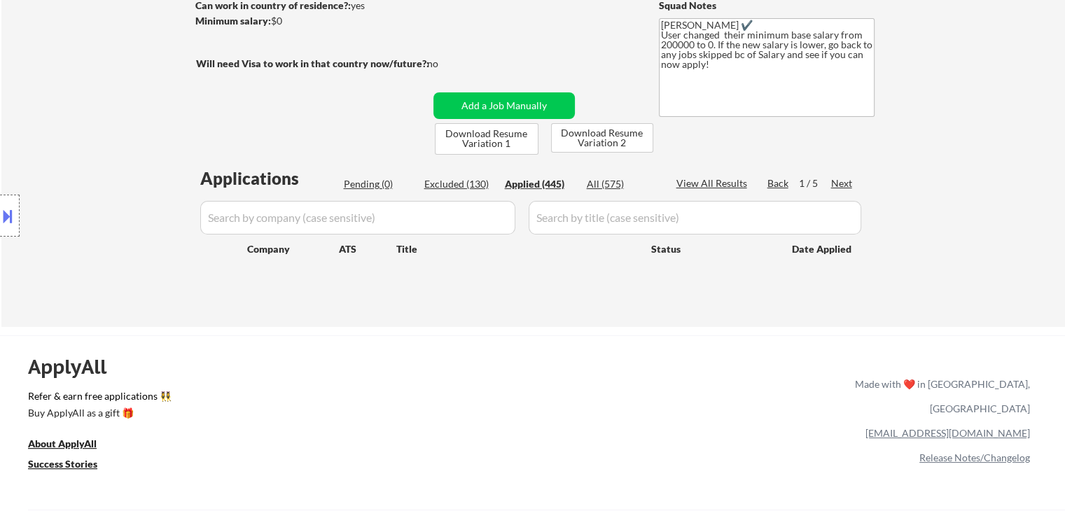
select select ""applied""
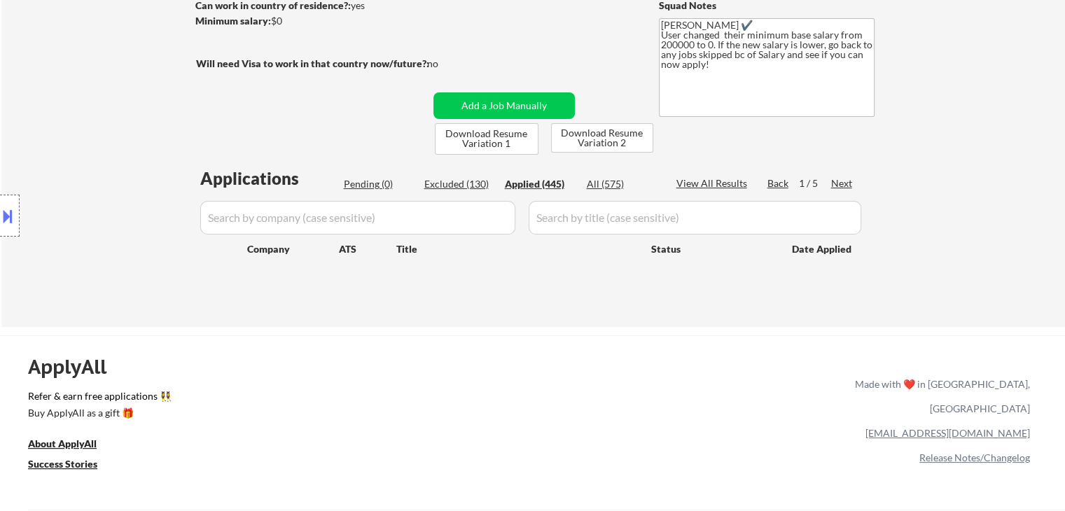
select select ""applied""
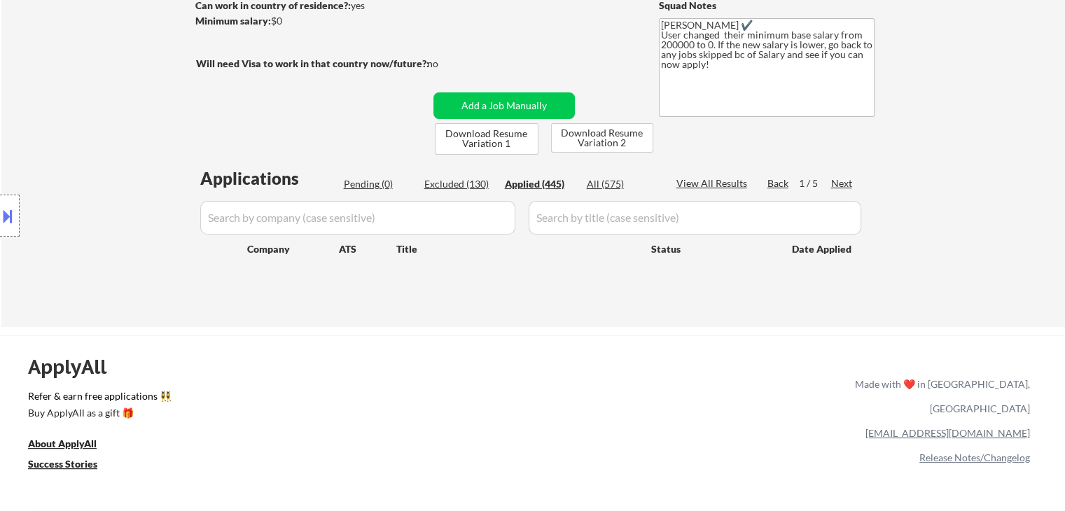
select select ""applied""
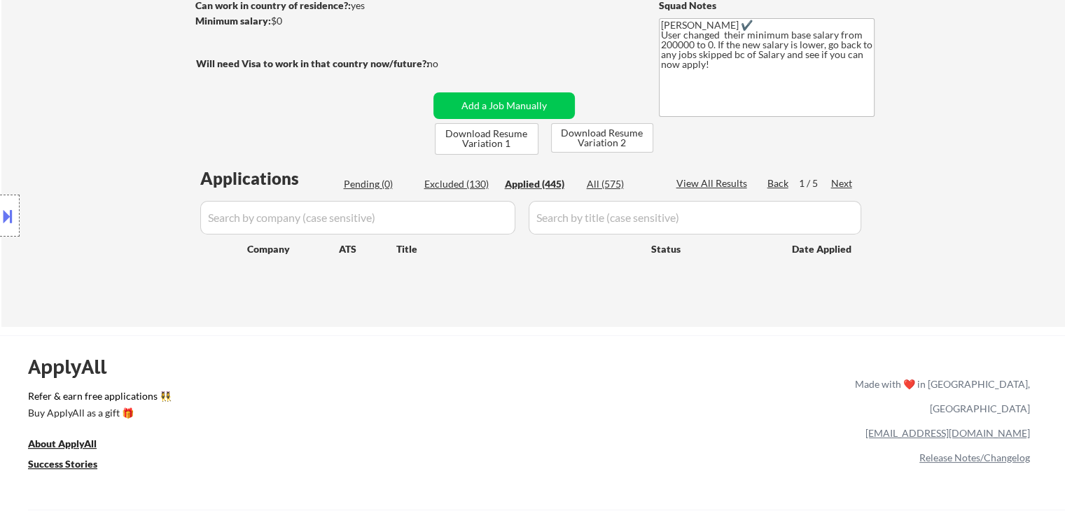
select select ""applied""
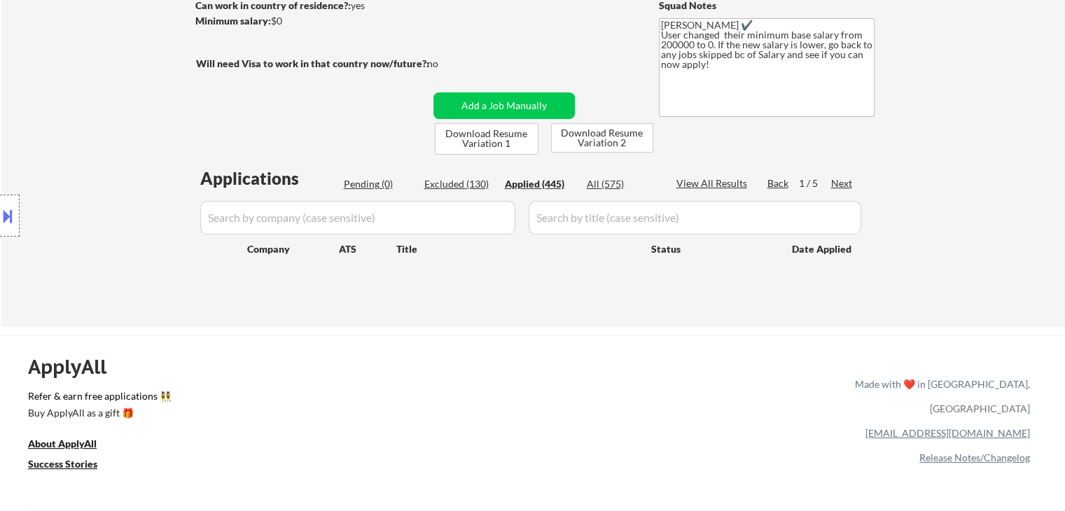
select select ""applied""
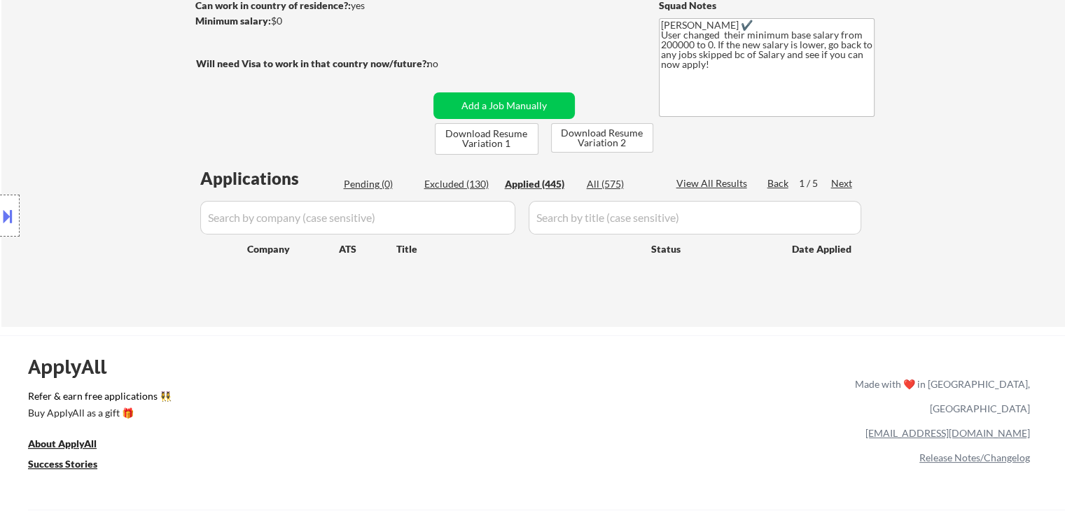
select select ""applied""
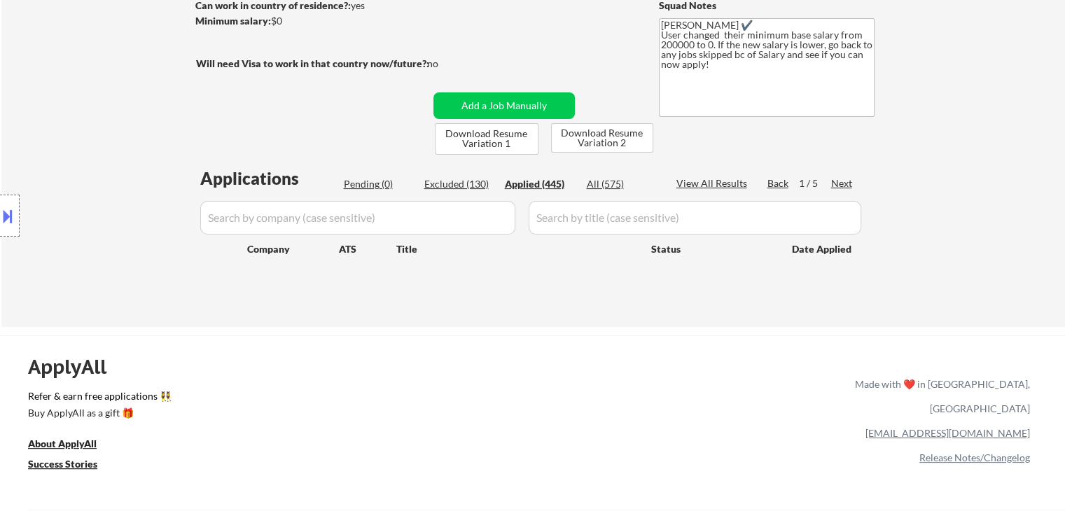
select select ""applied""
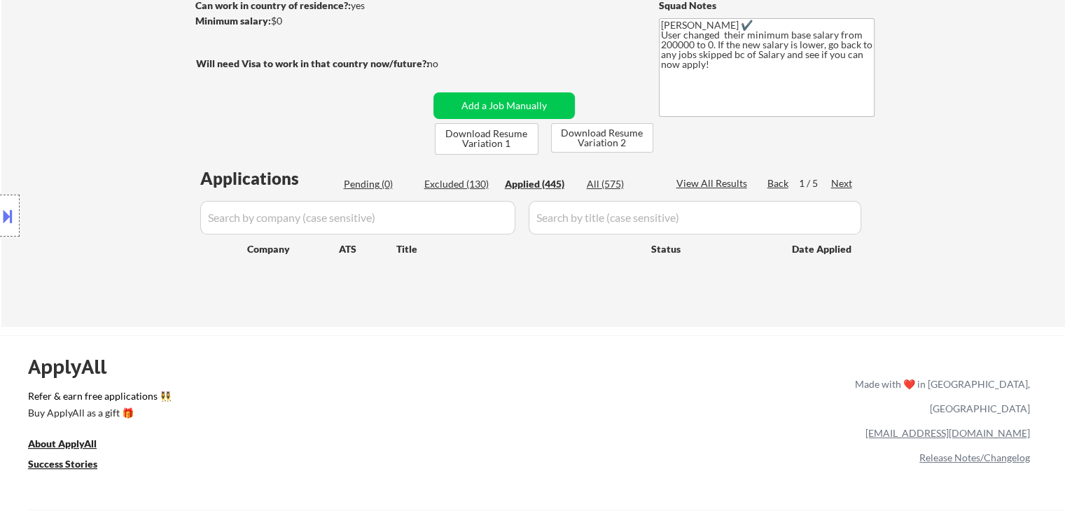
select select ""applied""
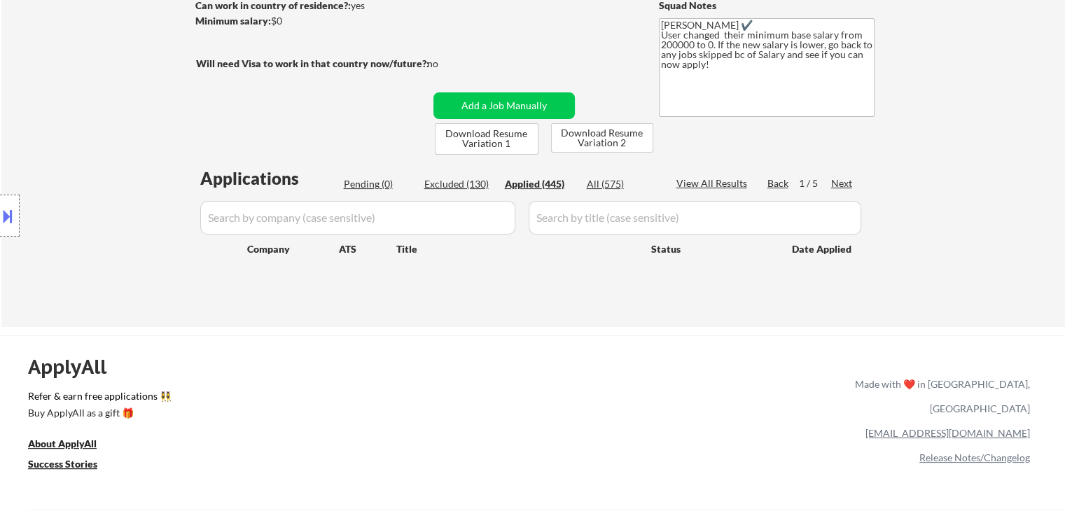
select select ""applied""
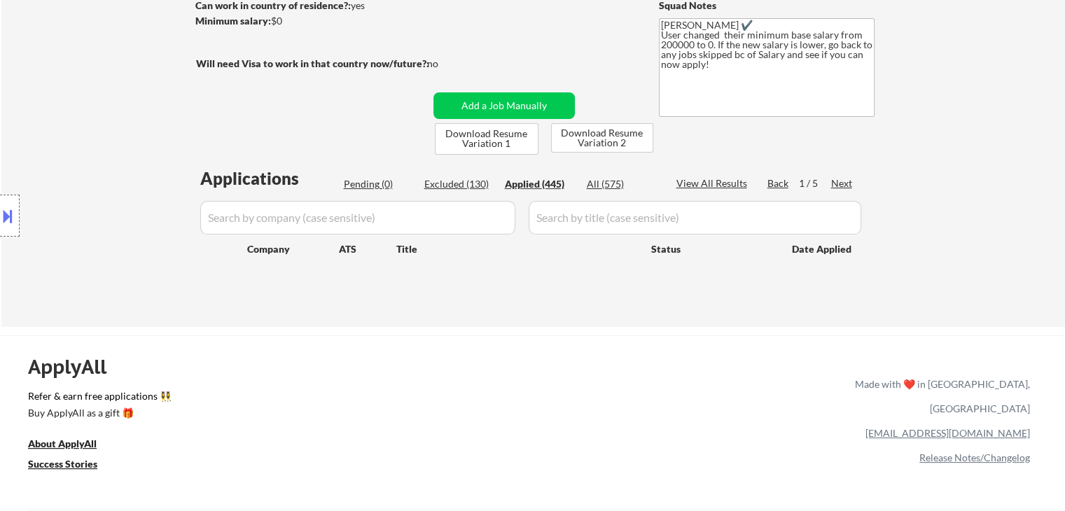
select select ""applied""
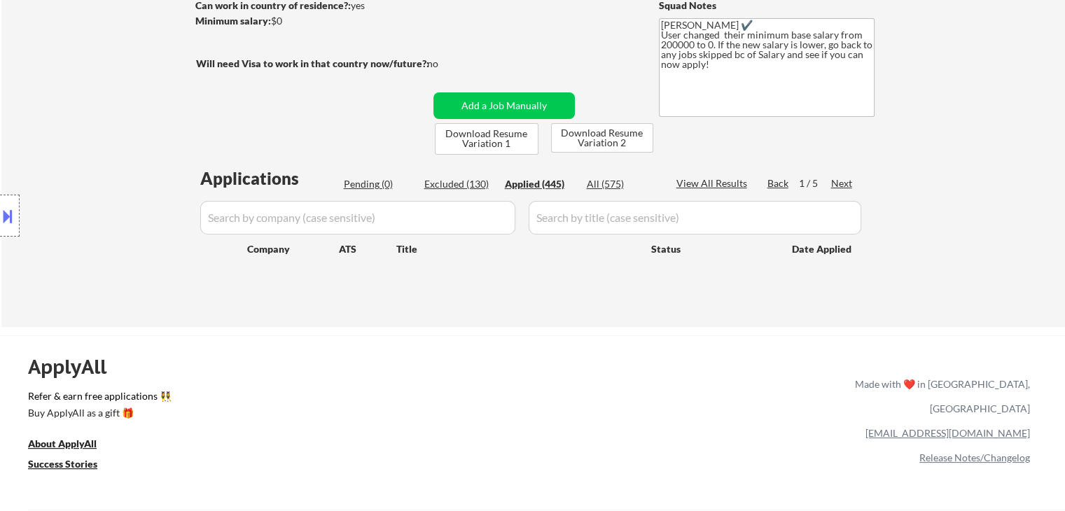
select select ""applied""
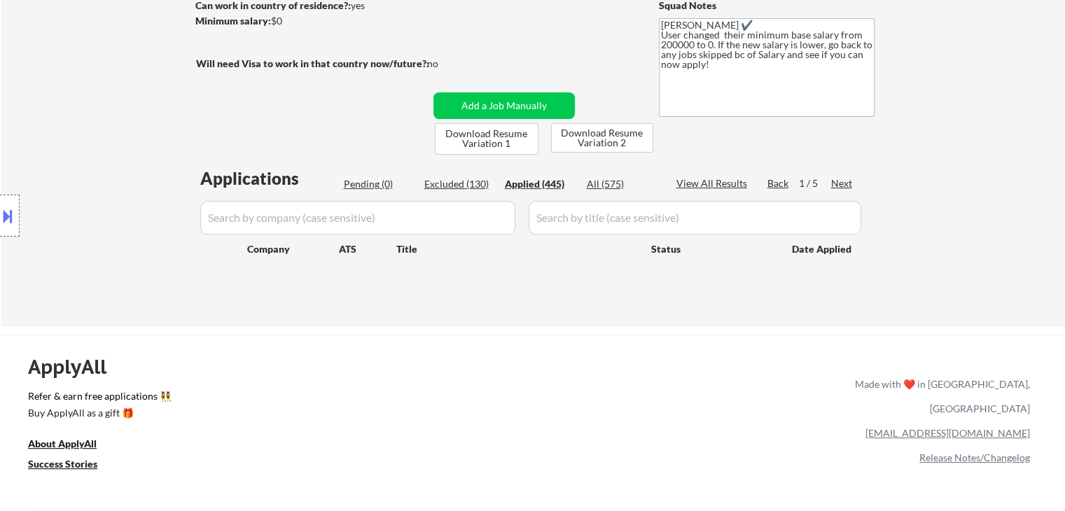
select select ""applied""
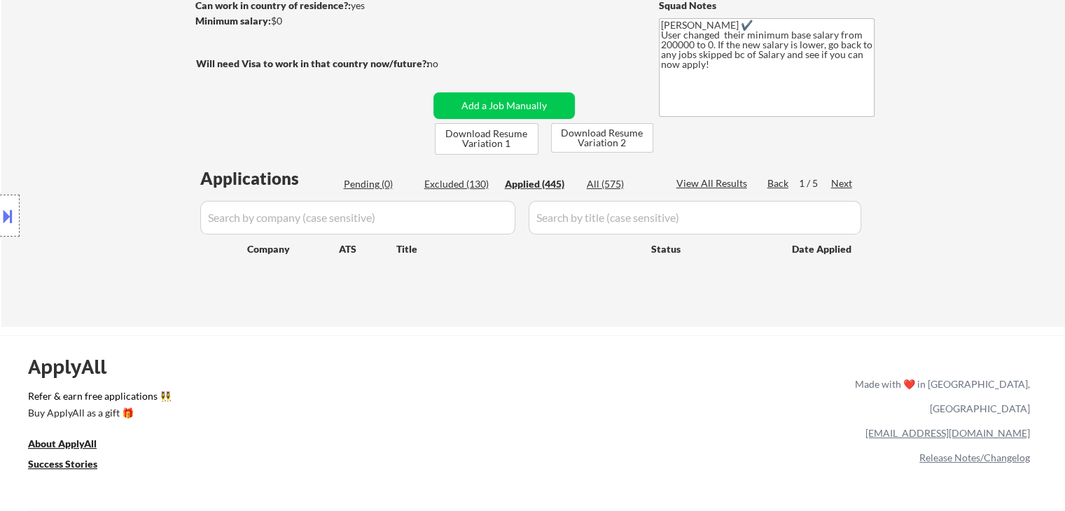
select select ""applied""
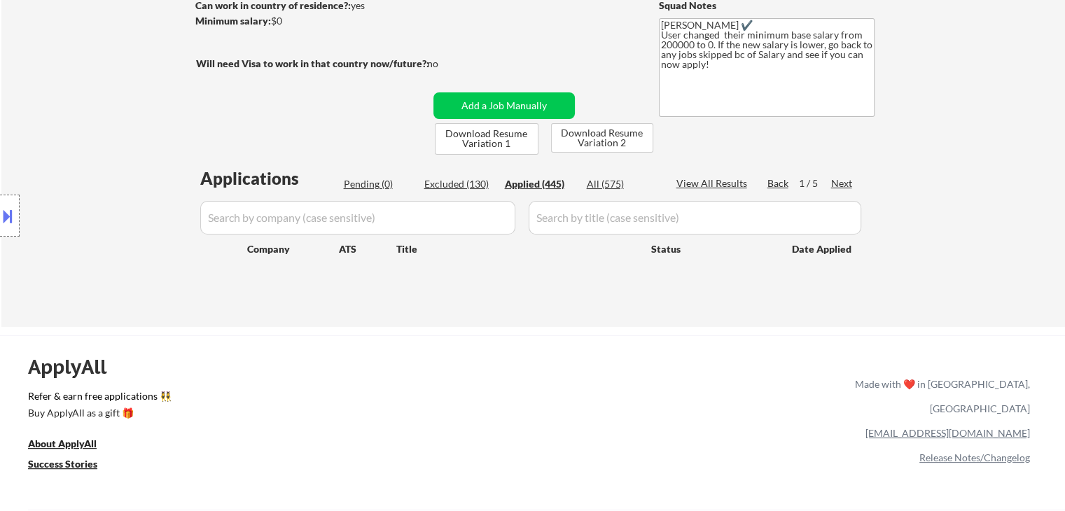
select select ""applied""
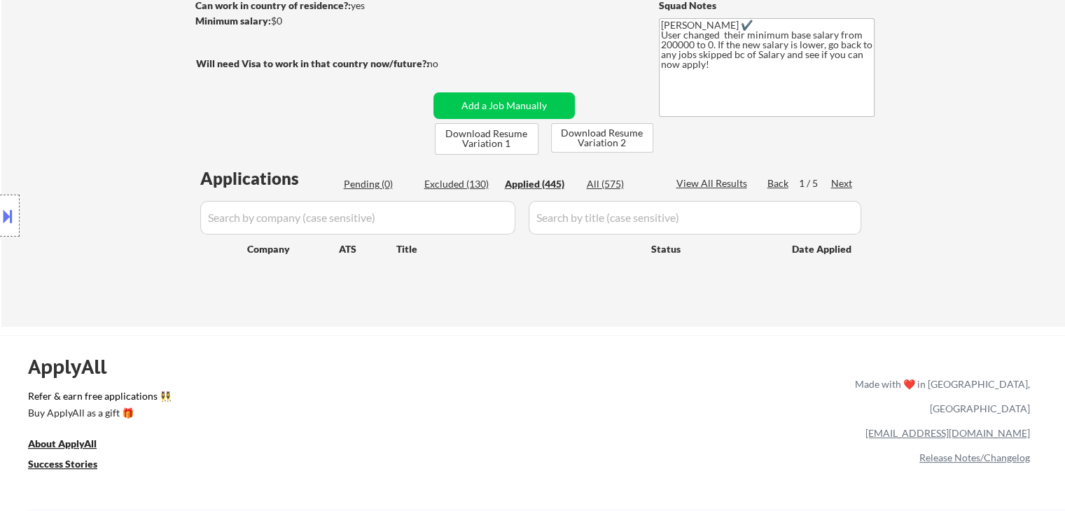
select select ""applied""
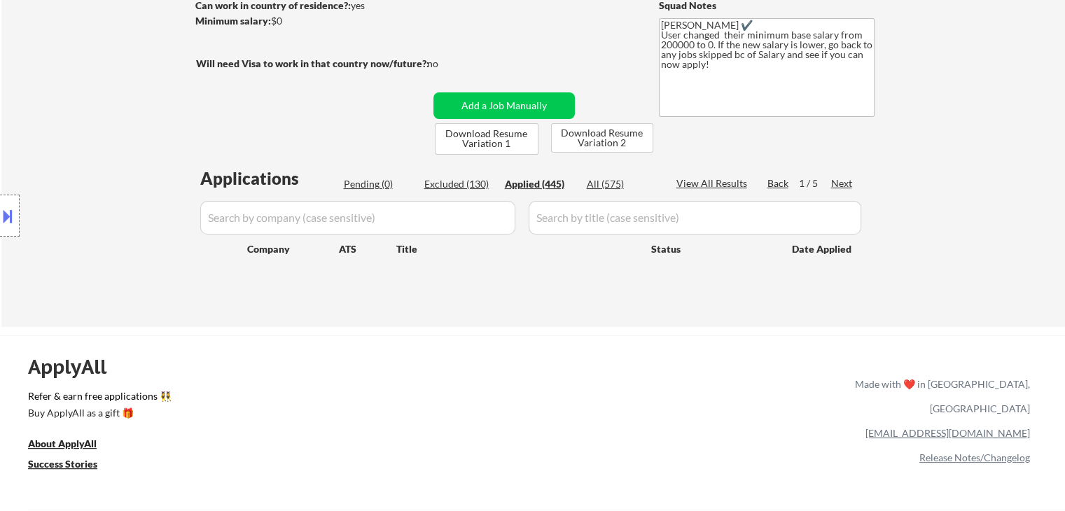
select select ""applied""
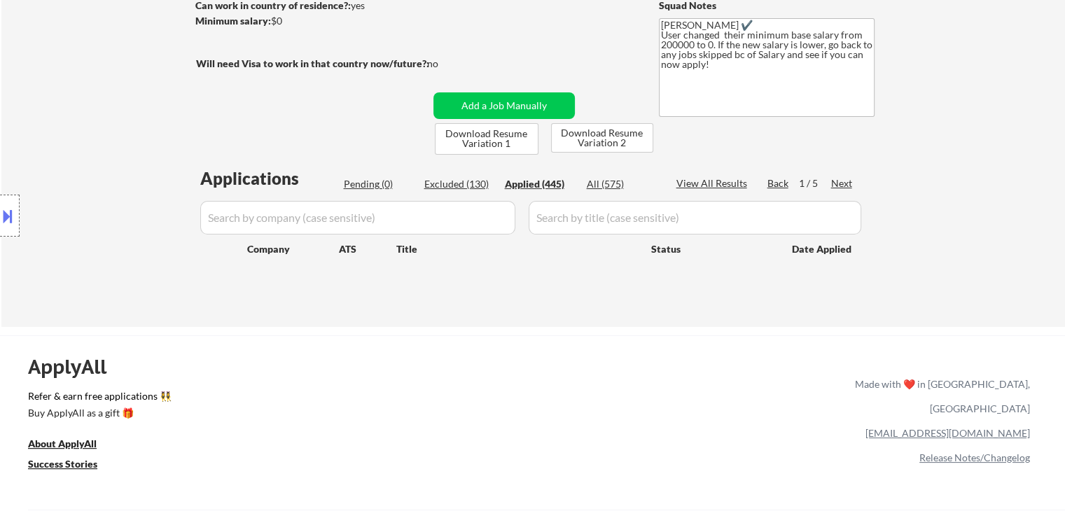
select select ""applied""
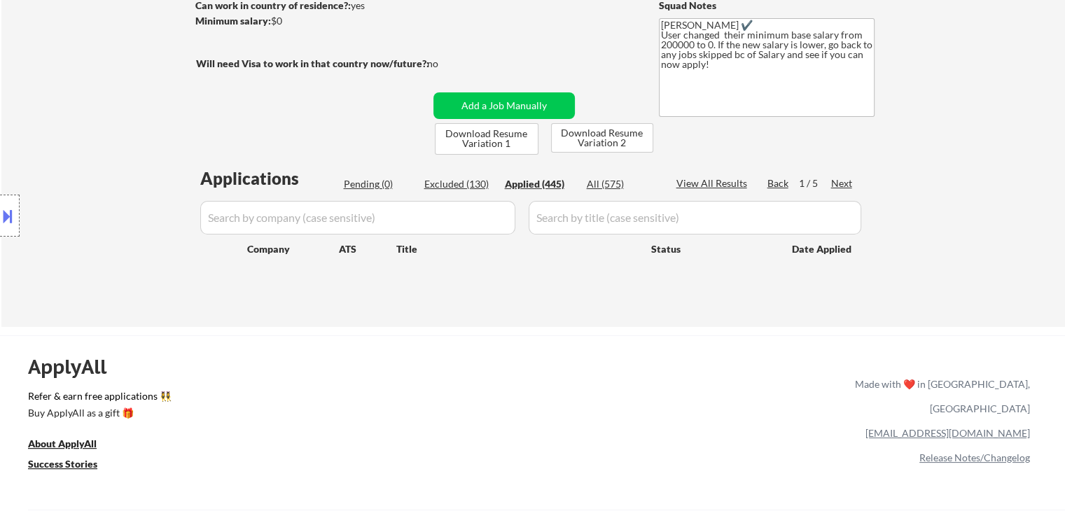
select select ""applied""
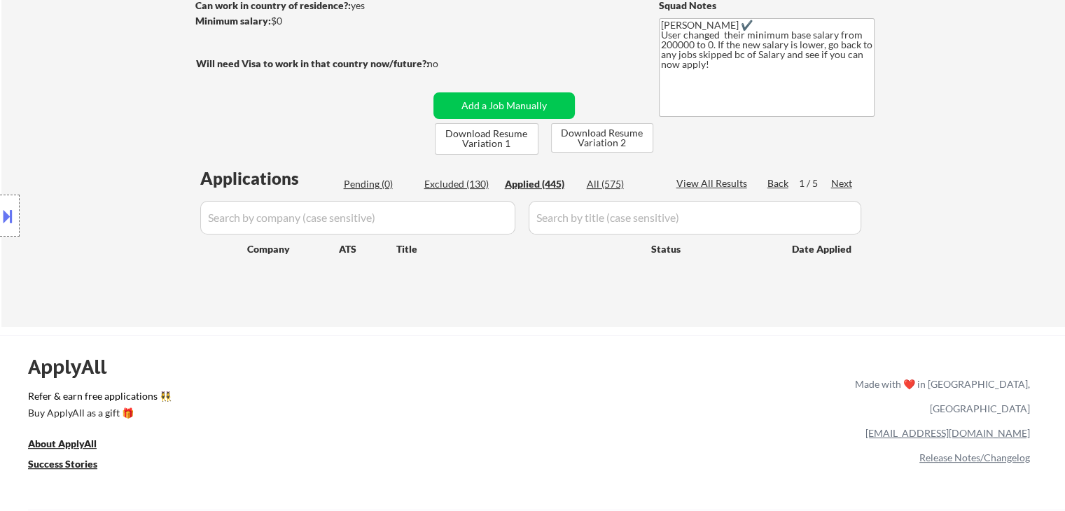
select select ""applied""
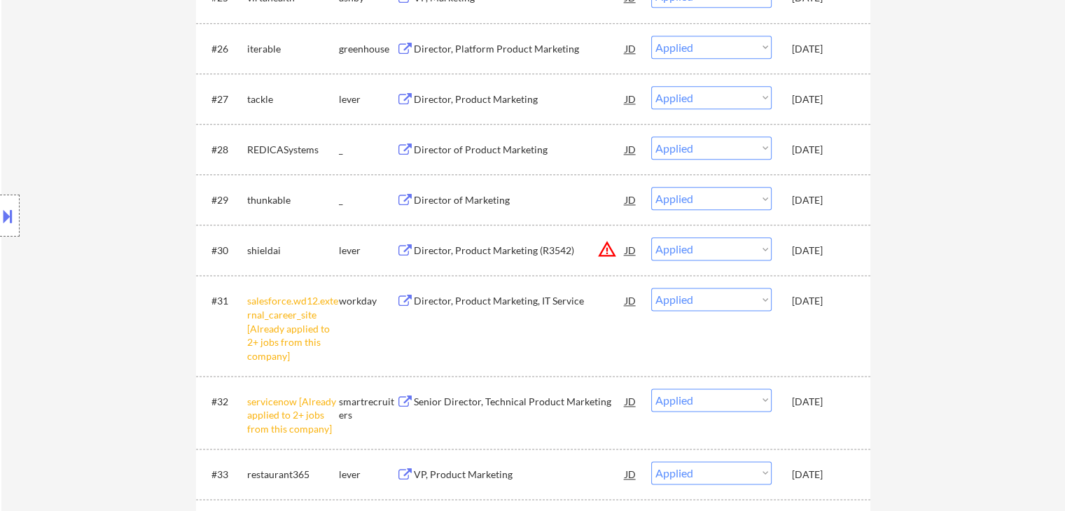
scroll to position [1611, 0]
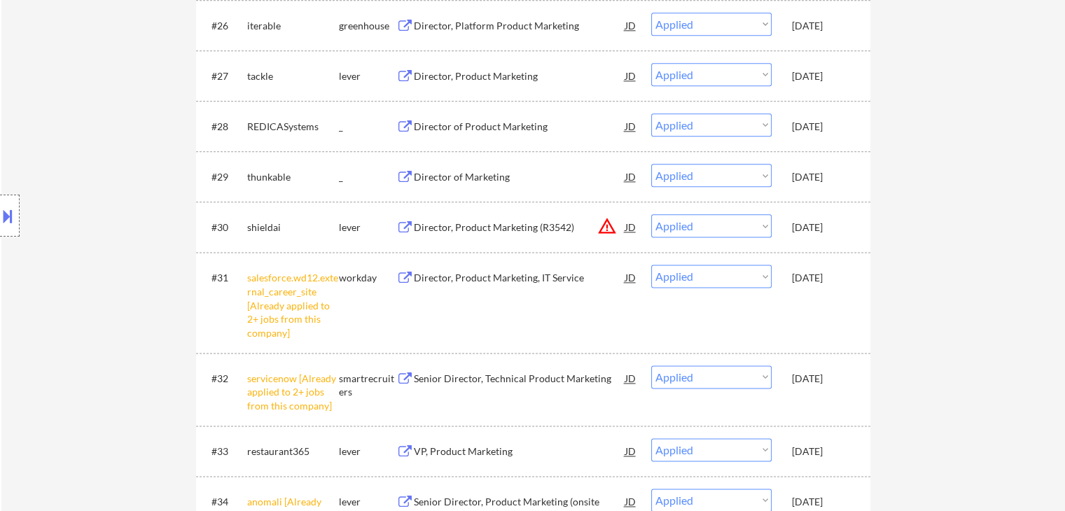
scroll to position [1821, 0]
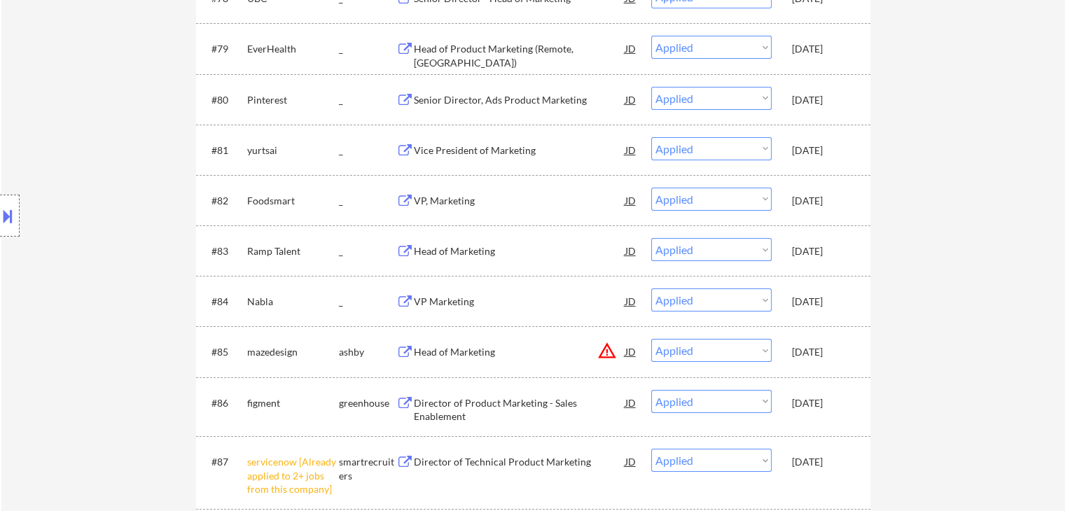
scroll to position [4762, 0]
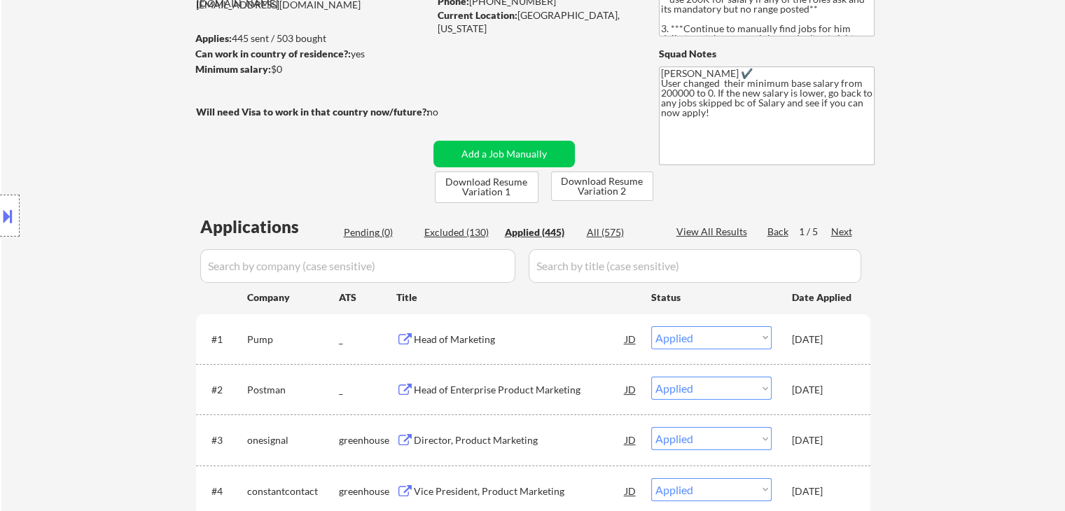
scroll to position [210, 0]
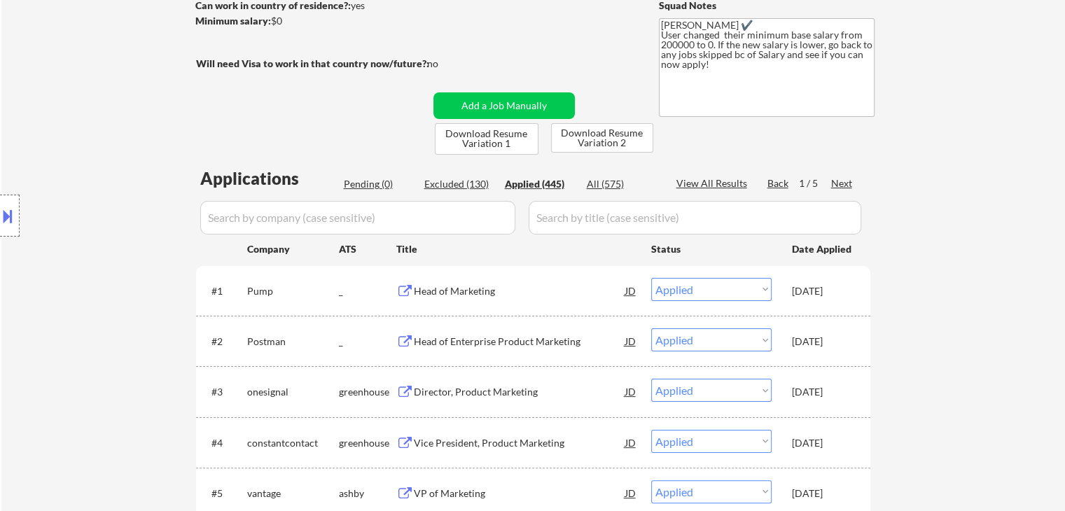
click at [183, 134] on div "Location Inclusions:" at bounding box center [125, 216] width 251 height 260
drag, startPoint x: 232, startPoint y: 64, endPoint x: 457, endPoint y: 62, distance: 224.1
click at [457, 62] on div "Will need Visa to work in that country now/future?: no" at bounding box center [331, 64] width 271 height 15
click at [45, 141] on div "Location Inclusions:" at bounding box center [125, 216] width 251 height 260
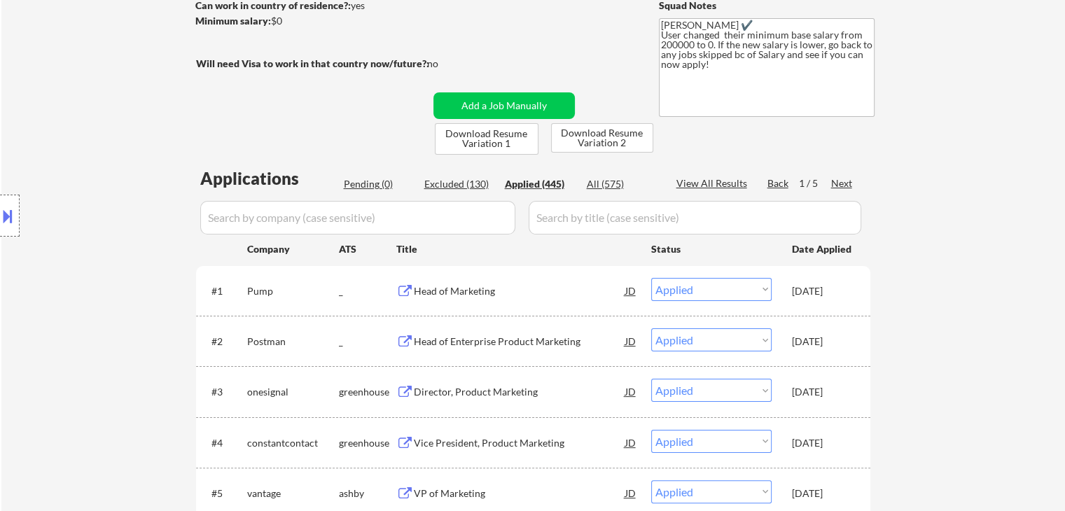
scroll to position [0, 0]
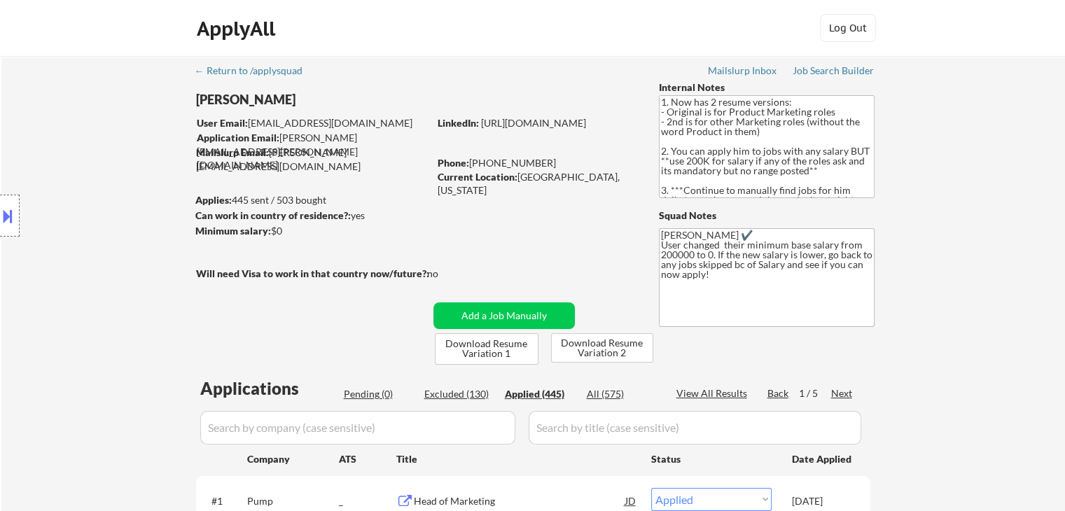
click at [153, 232] on div "Location Inclusions:" at bounding box center [125, 216] width 251 height 260
click at [83, 219] on div "Location Inclusions:" at bounding box center [125, 216] width 251 height 260
drag, startPoint x: 961, startPoint y: 247, endPoint x: 983, endPoint y: 3, distance: 245.3
